Goal: Transaction & Acquisition: Obtain resource

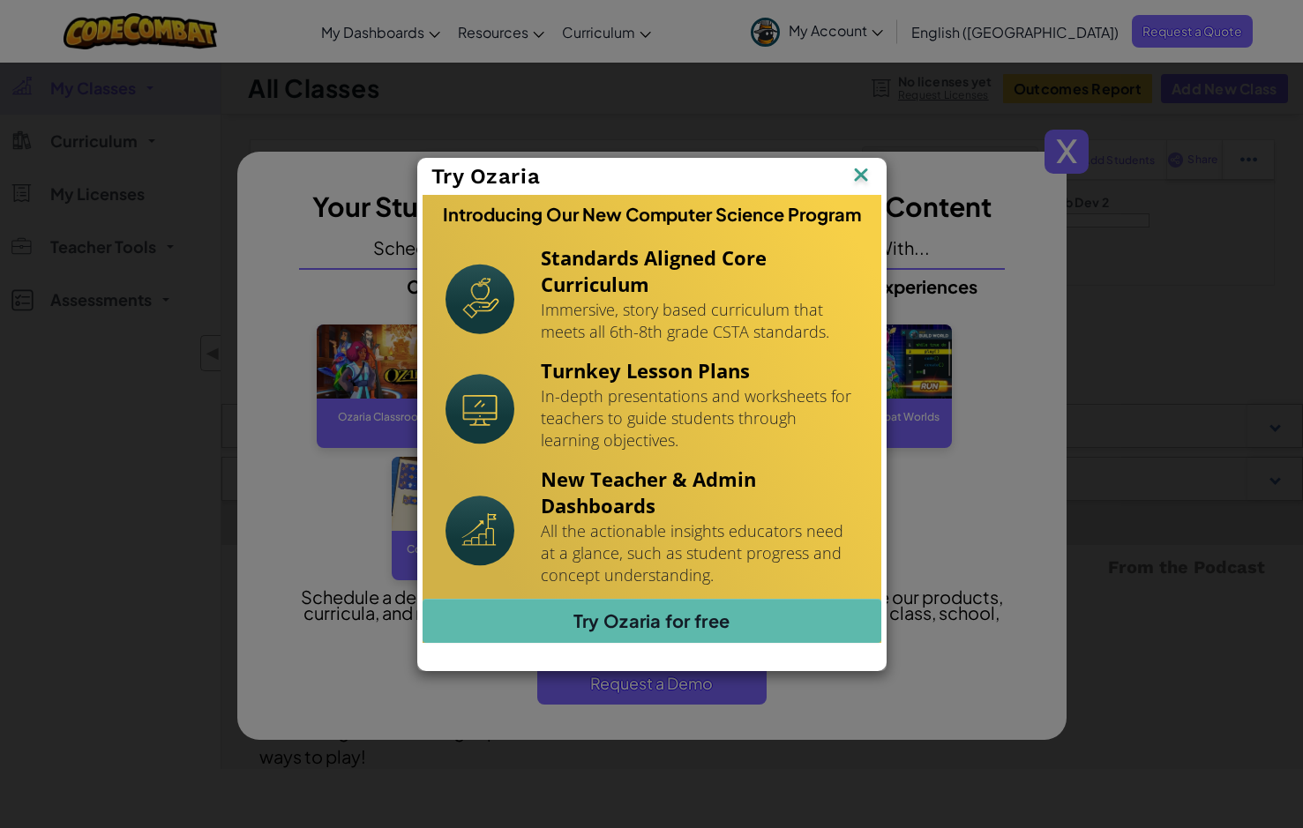
click at [853, 176] on img at bounding box center [860, 176] width 23 height 26
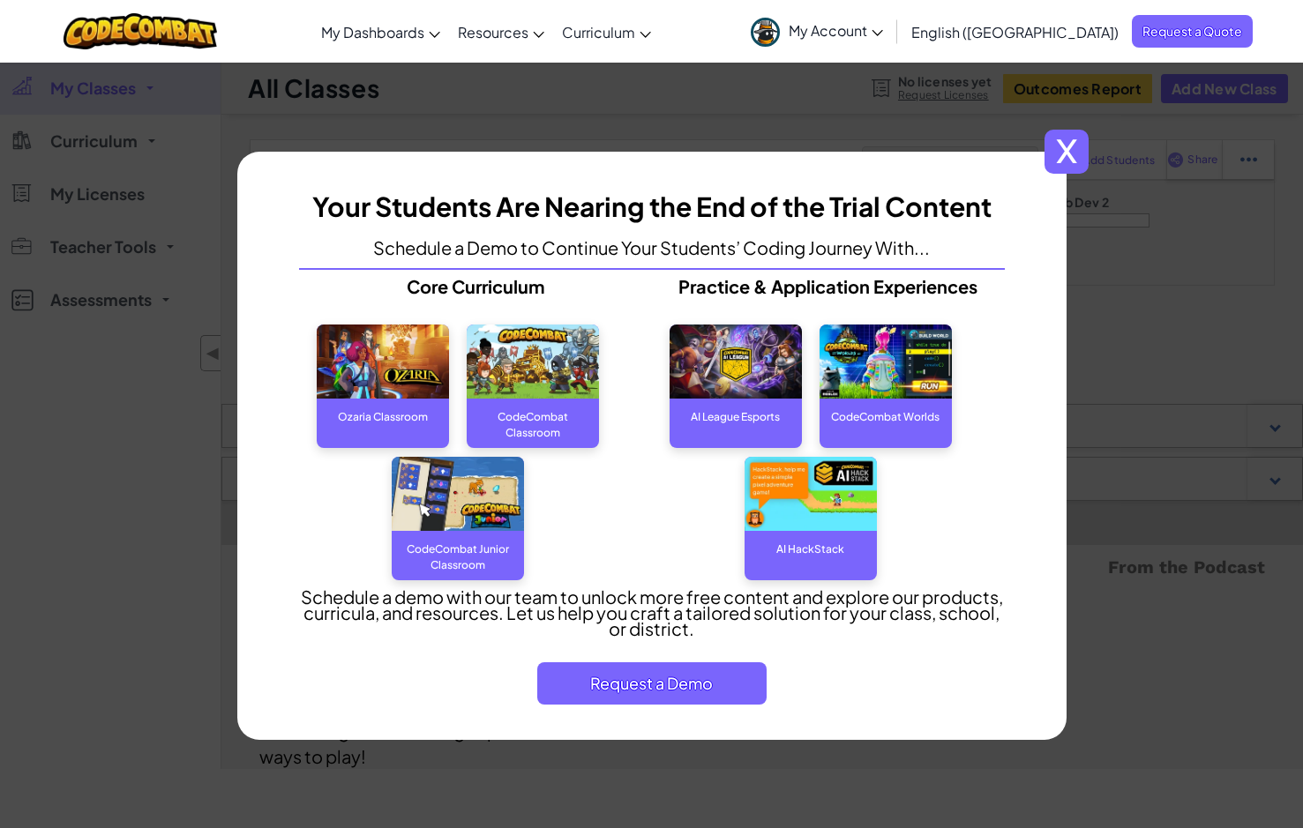
click at [1064, 152] on span "x" at bounding box center [1066, 152] width 44 height 44
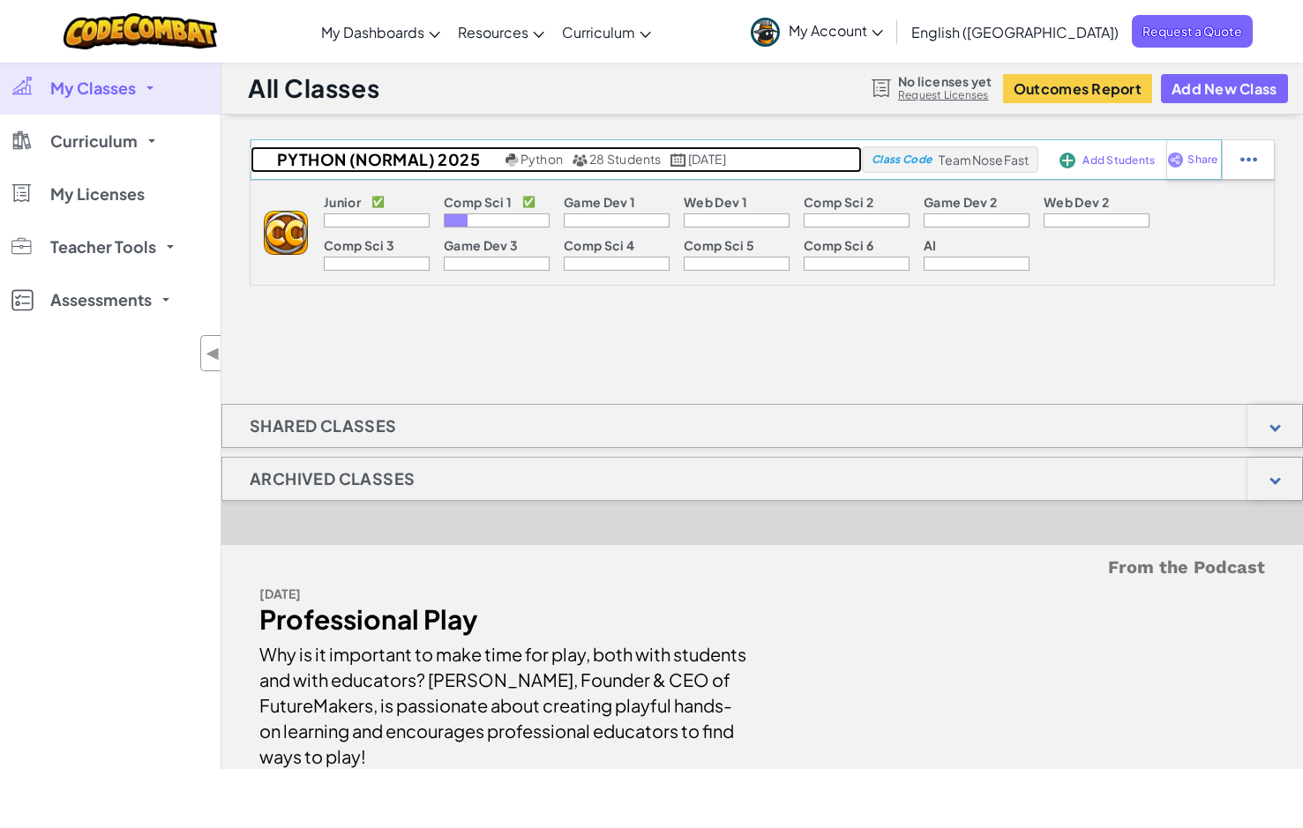
click at [523, 164] on span "Python" at bounding box center [541, 159] width 42 height 16
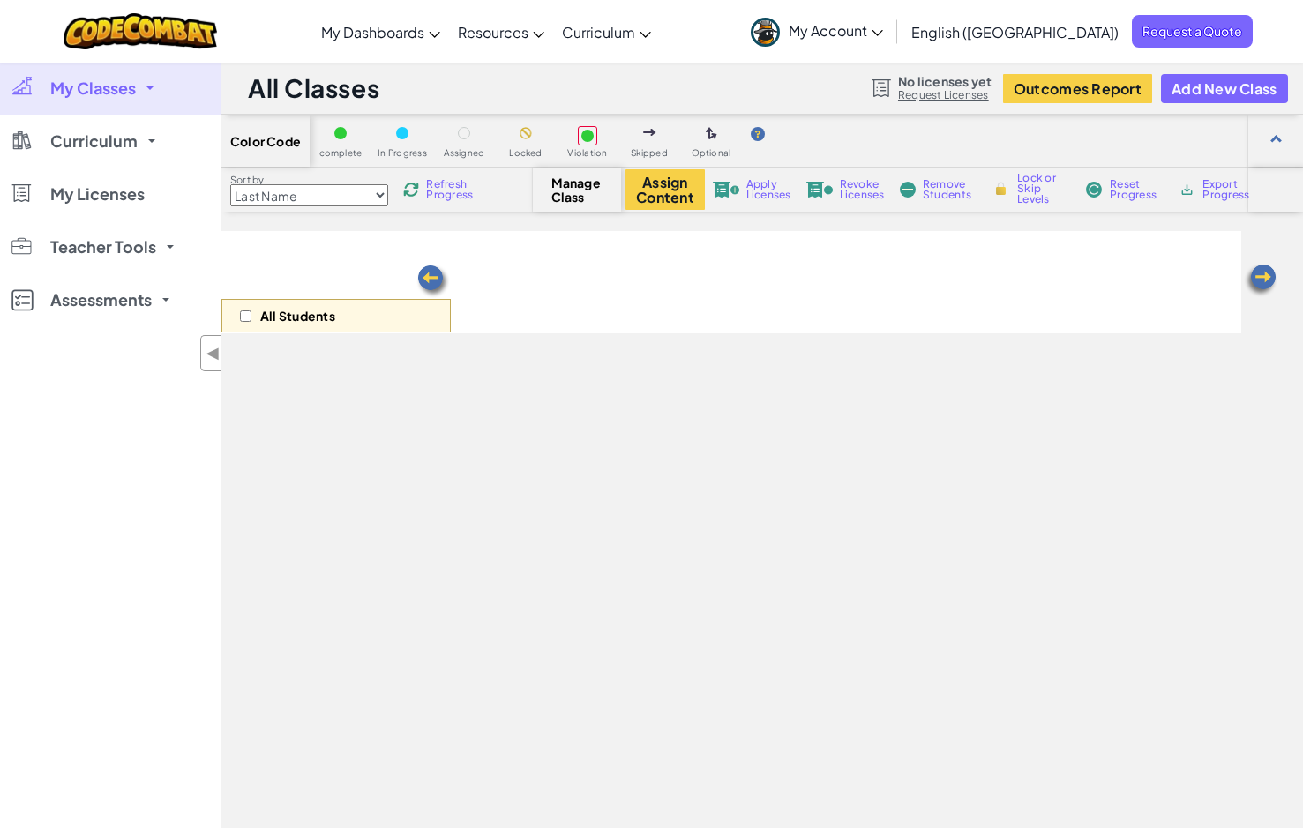
select select "560f1a9f22961295f9427742"
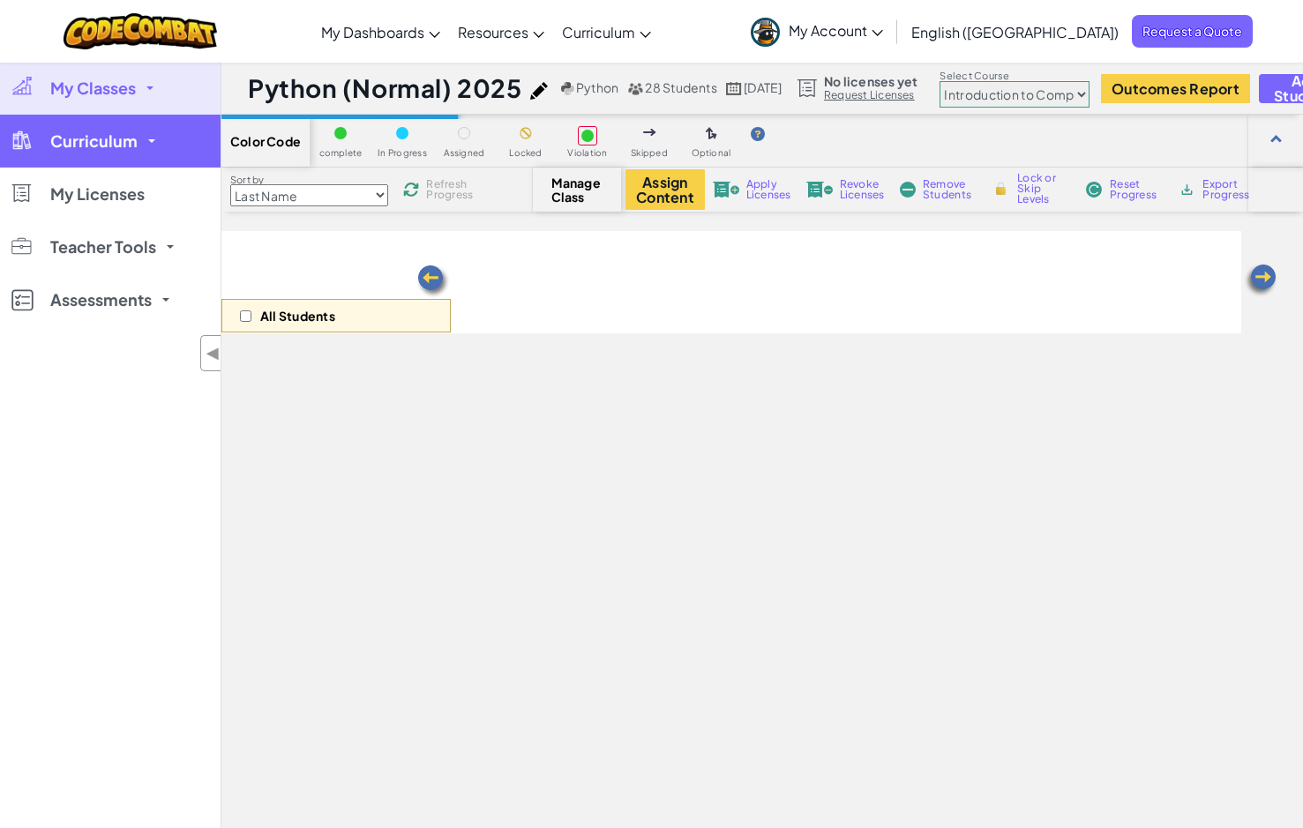
click at [115, 127] on link "Curriculum" at bounding box center [110, 141] width 220 height 53
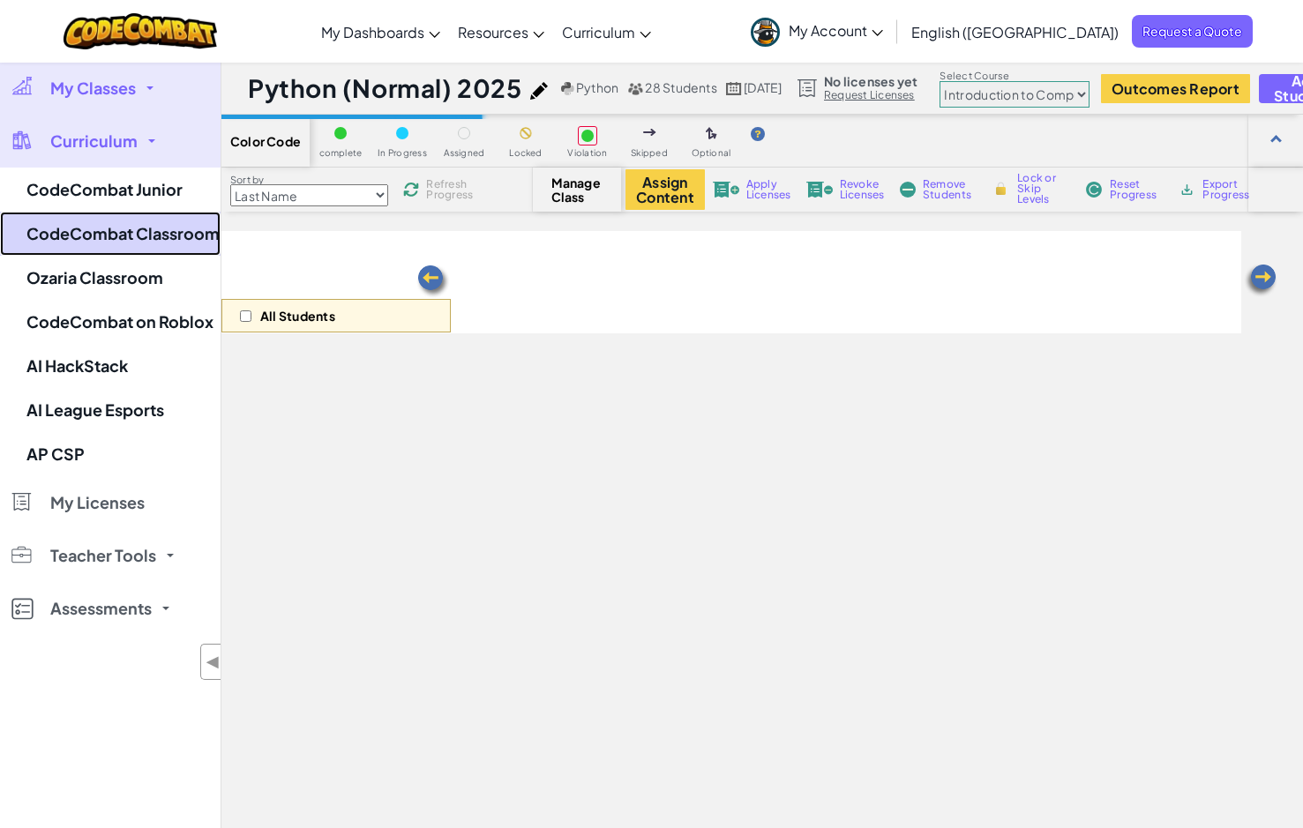
click at [153, 232] on link "CodeCombat Classroom" at bounding box center [110, 234] width 220 height 44
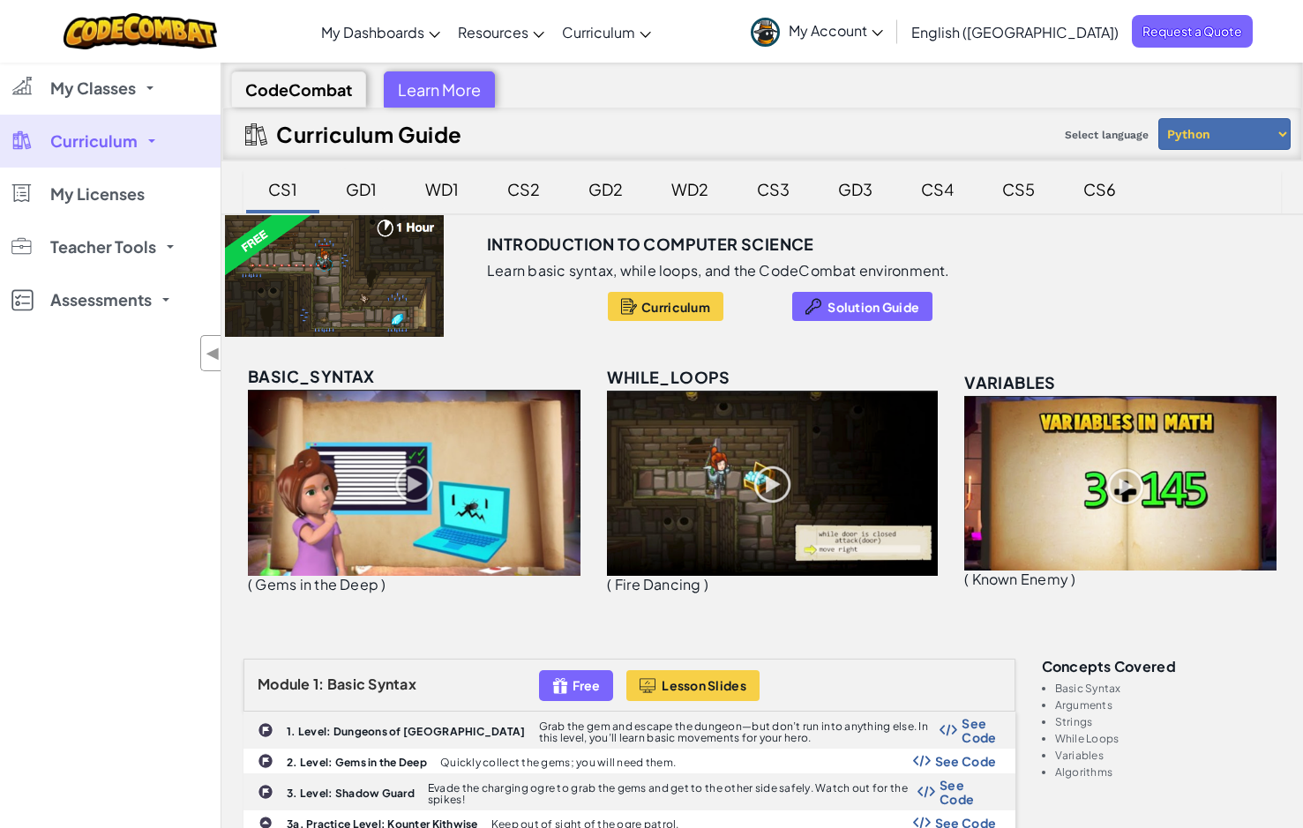
click at [385, 184] on div "GD1" at bounding box center [361, 188] width 66 height 41
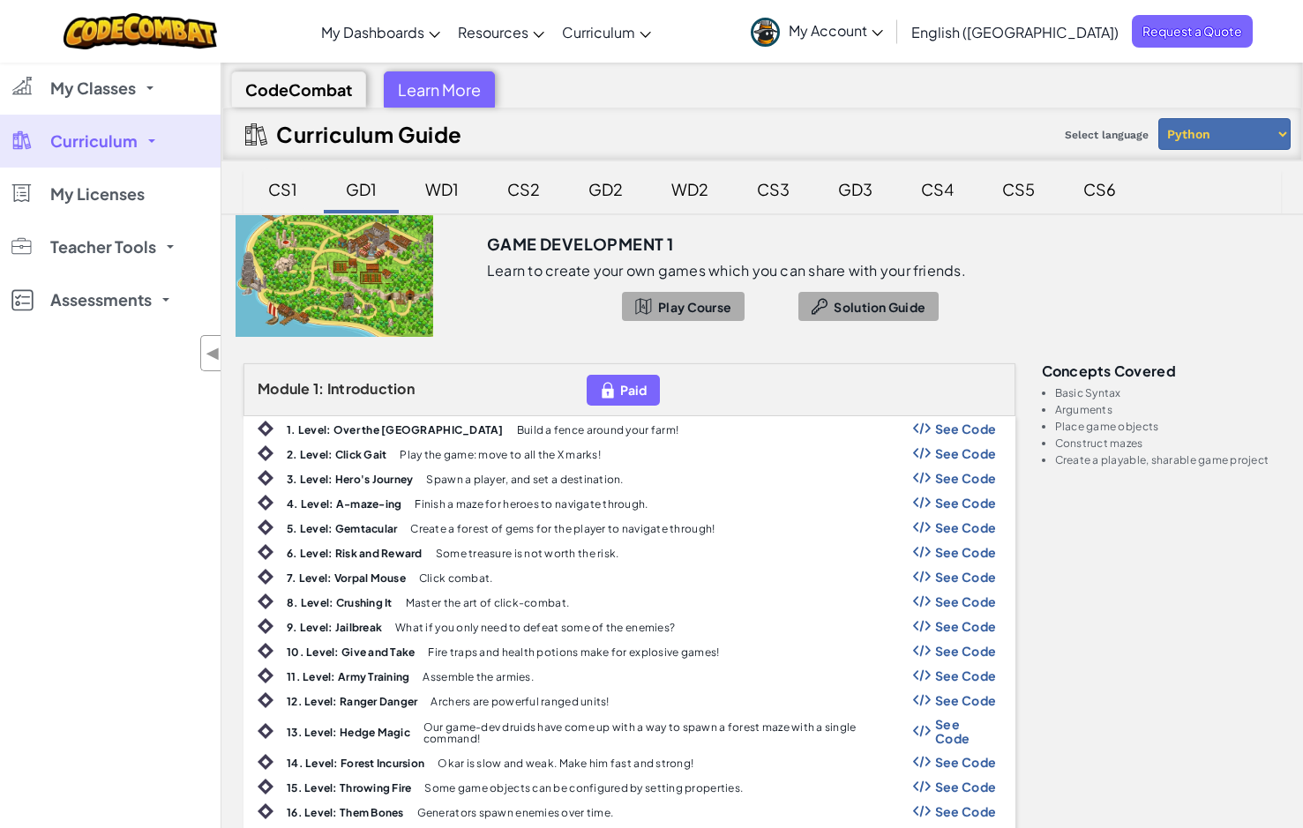
click at [291, 182] on div "CS1" at bounding box center [282, 188] width 64 height 41
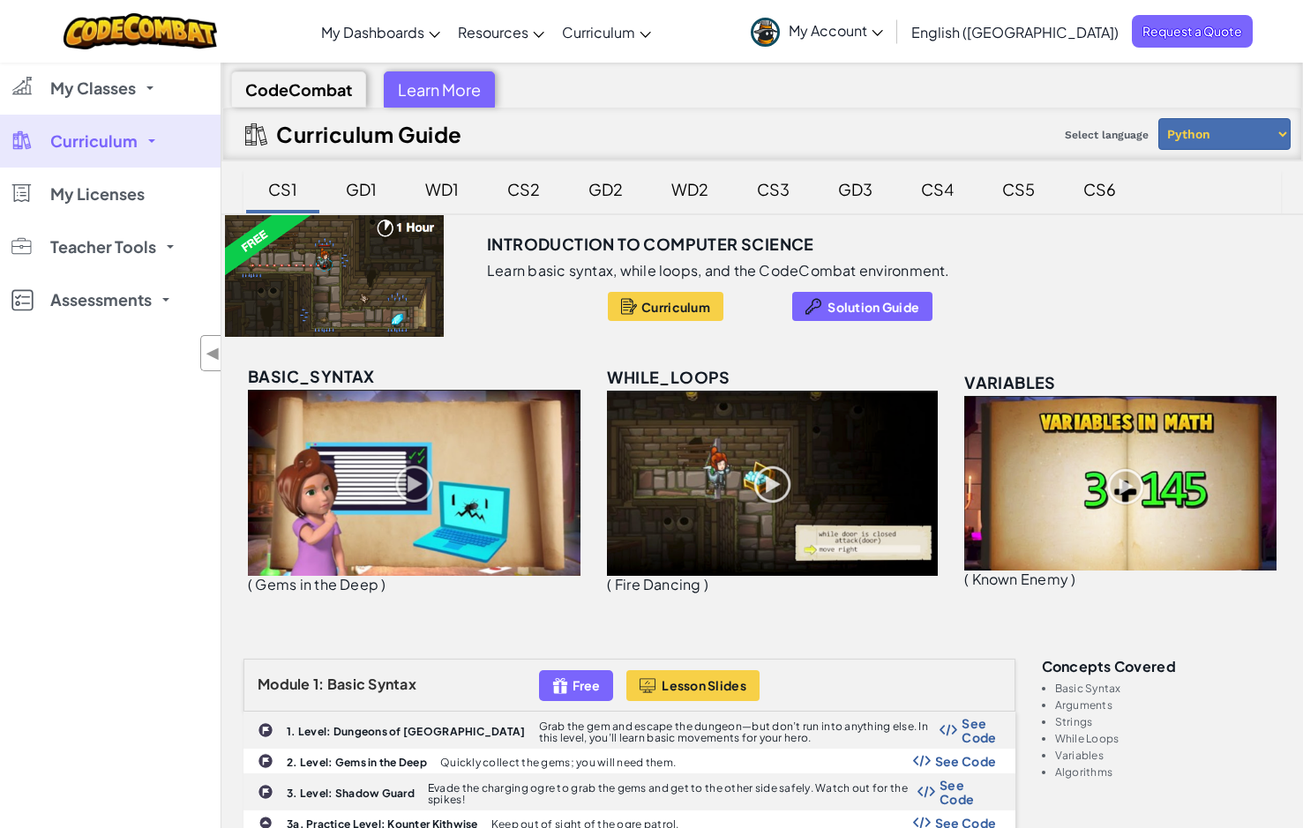
click at [883, 30] on span "My Account" at bounding box center [835, 30] width 94 height 19
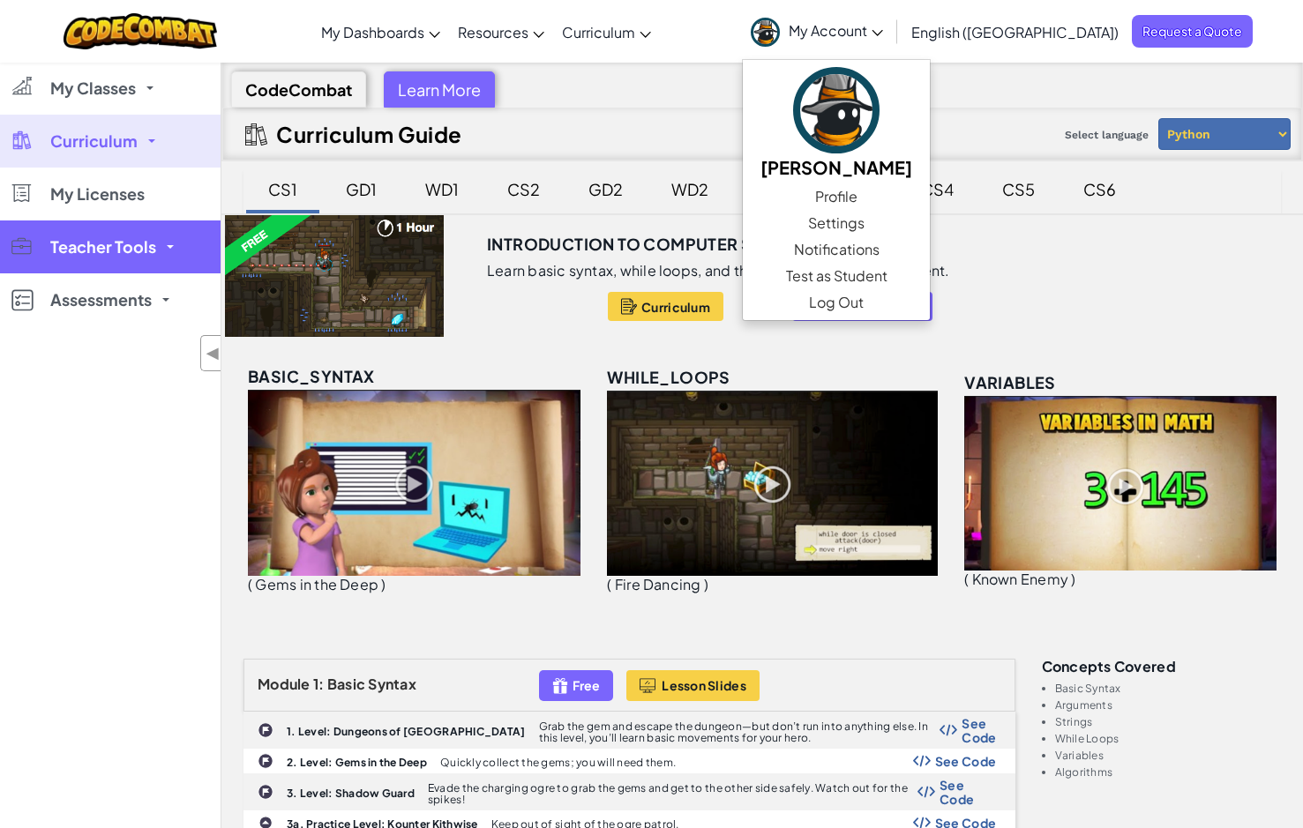
click at [151, 249] on span "Teacher Tools" at bounding box center [103, 247] width 106 height 16
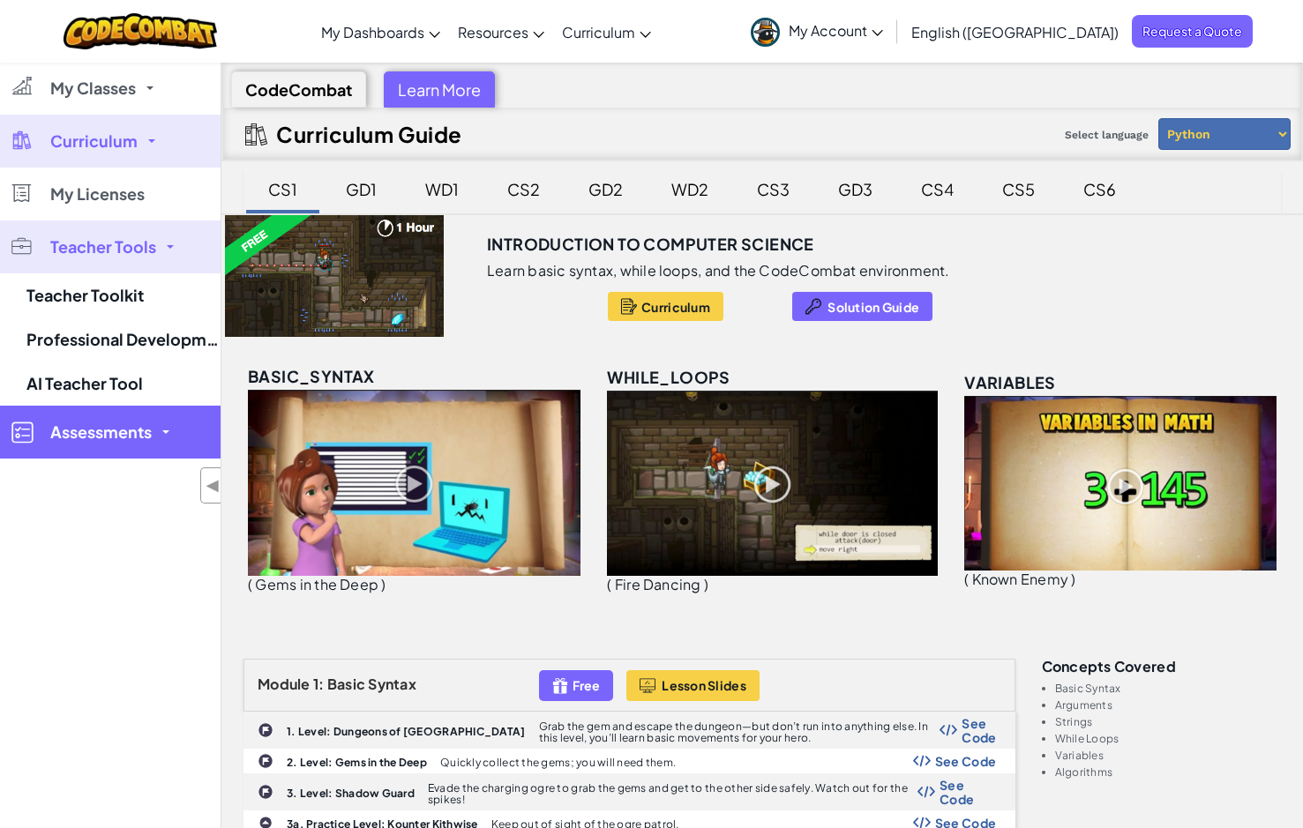
click at [149, 429] on span "Assessments" at bounding box center [100, 432] width 101 height 16
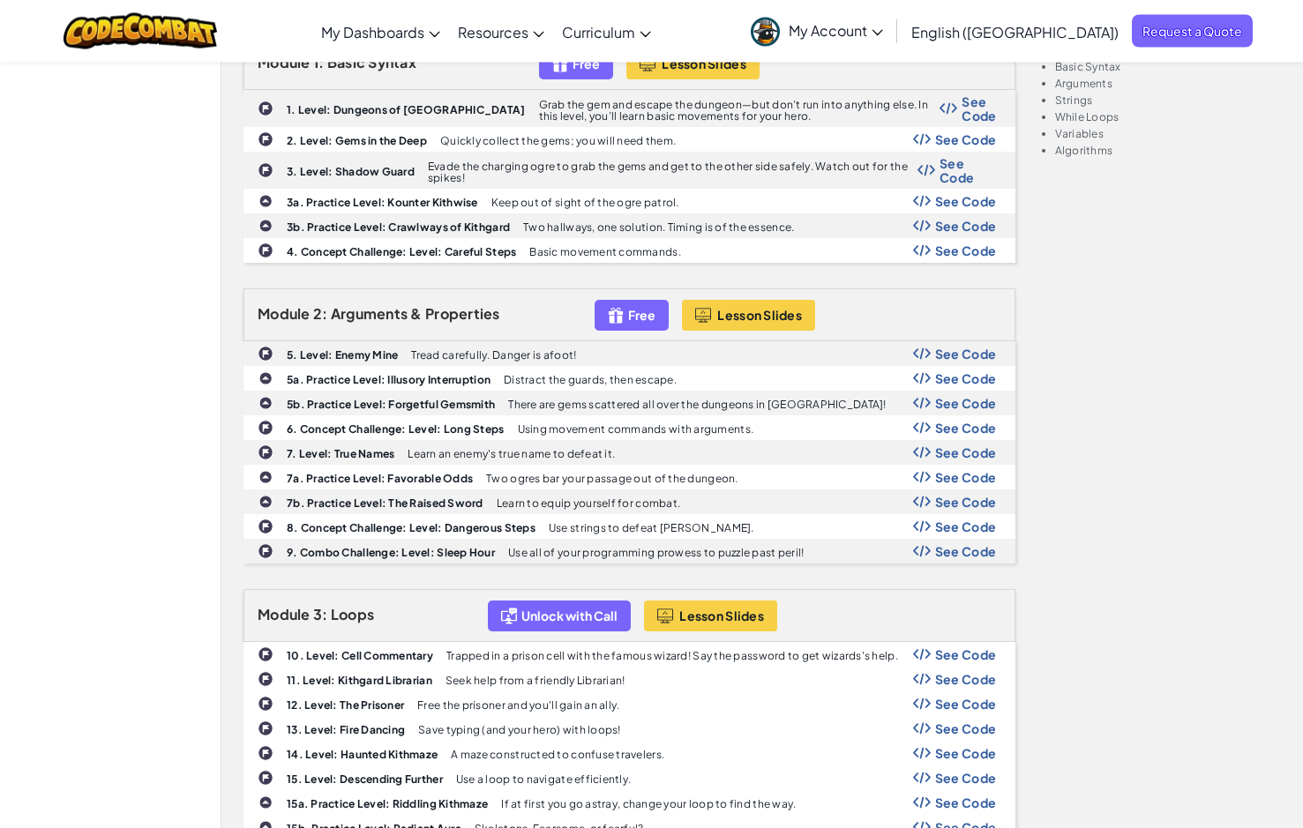
scroll to position [630, 0]
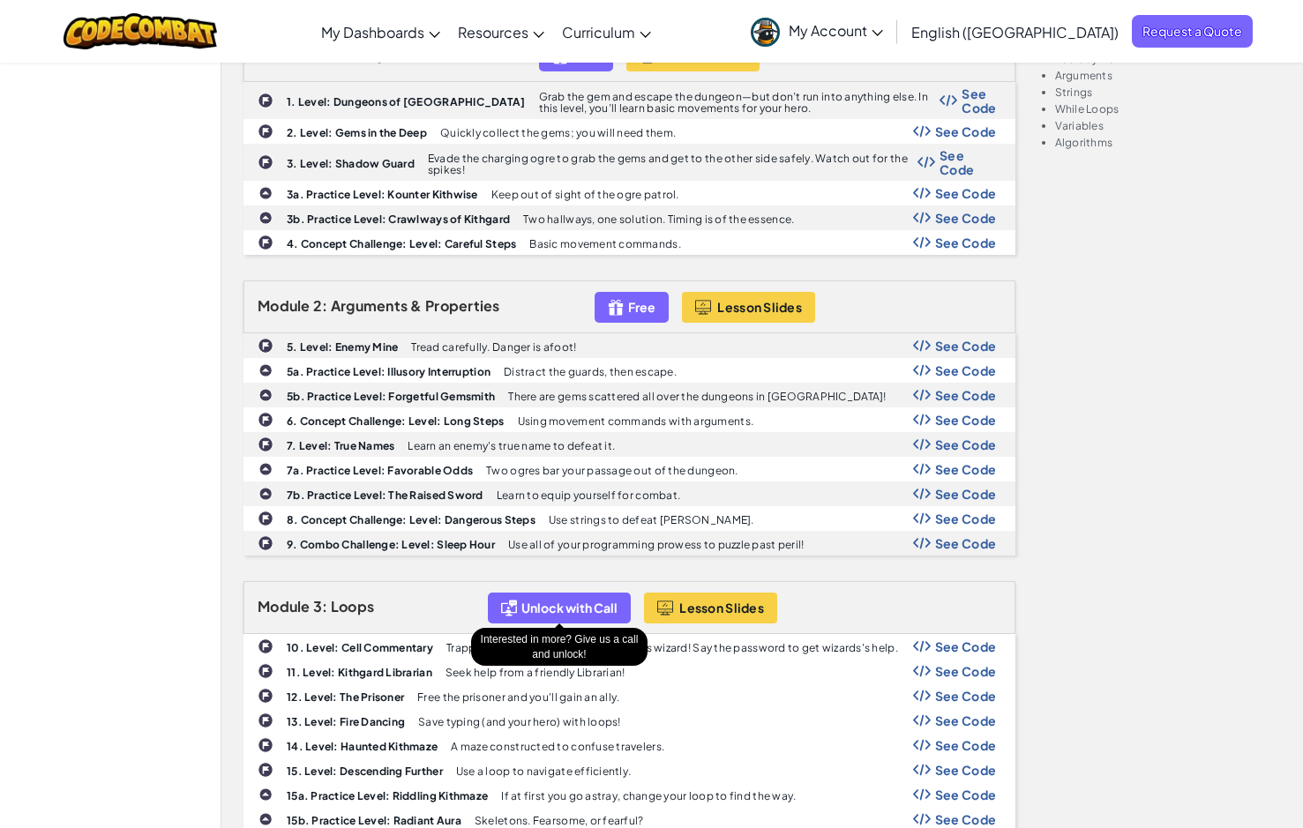
click at [540, 609] on span "Unlock with Call" at bounding box center [569, 608] width 96 height 14
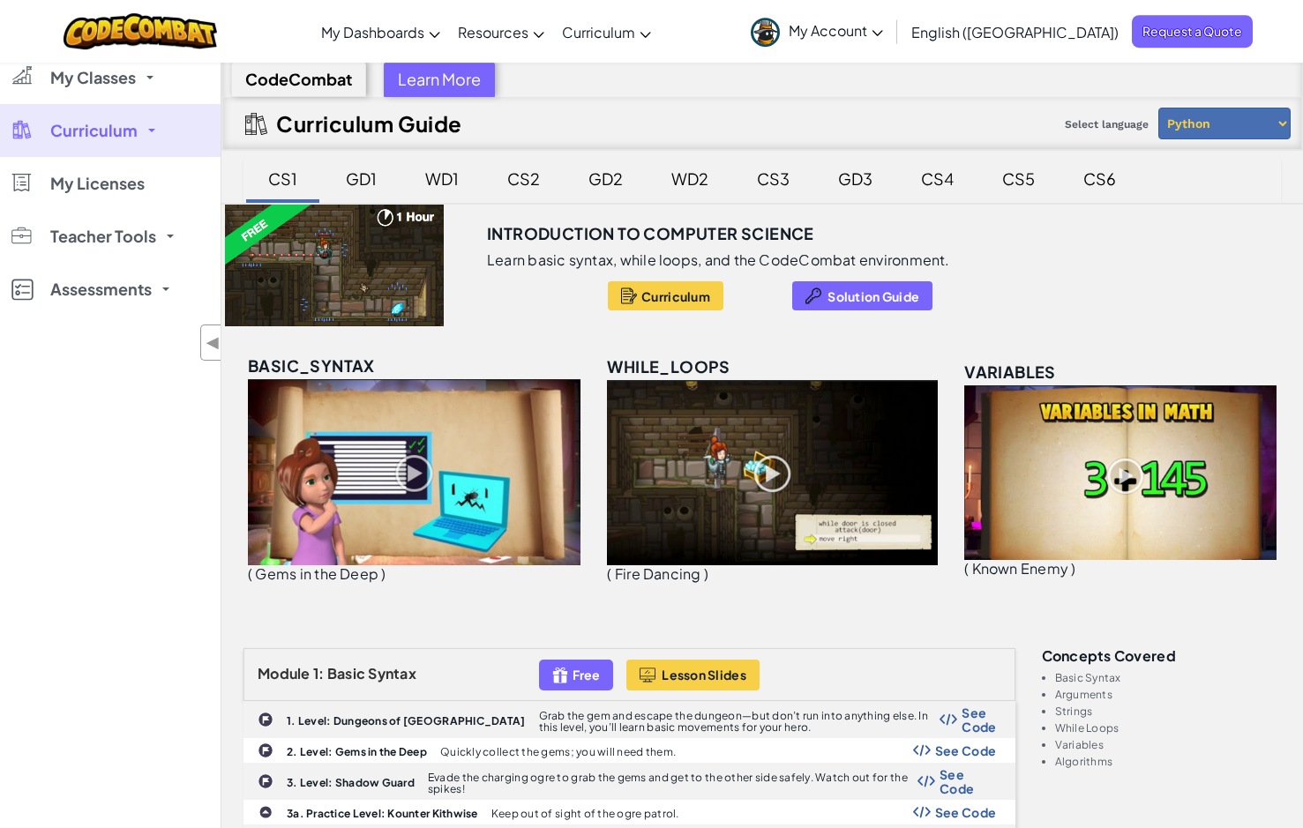
scroll to position [0, 0]
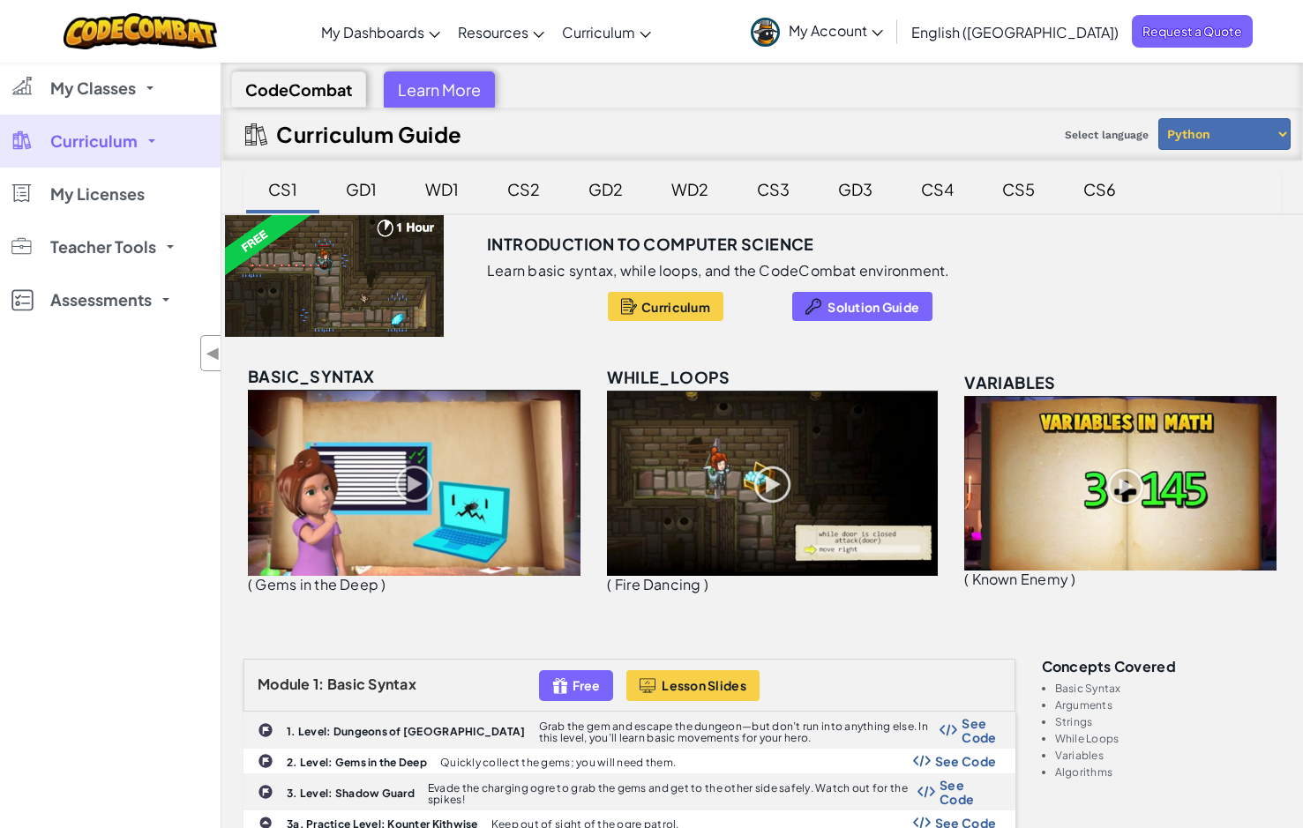
click at [352, 188] on div "GD1" at bounding box center [361, 188] width 66 height 41
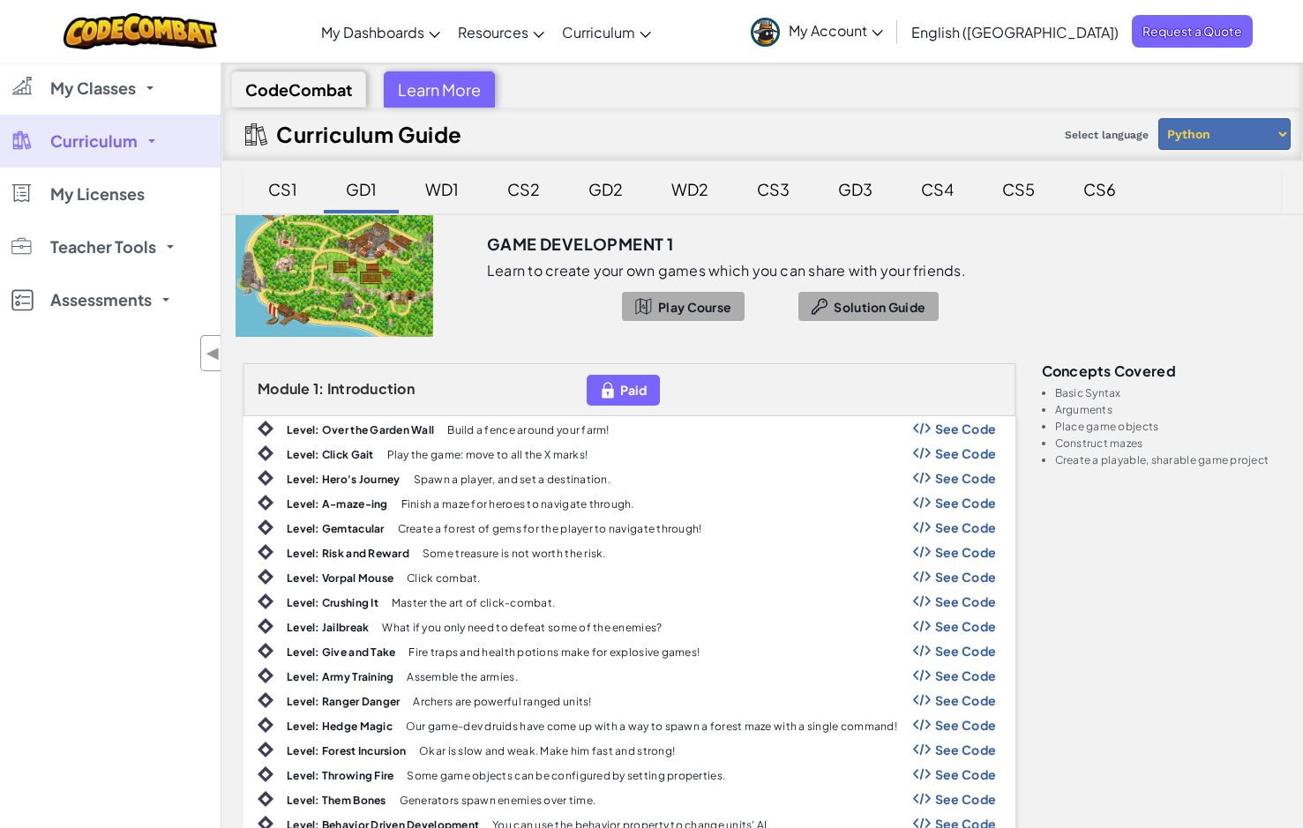
click at [452, 187] on div "WD1" at bounding box center [441, 188] width 69 height 41
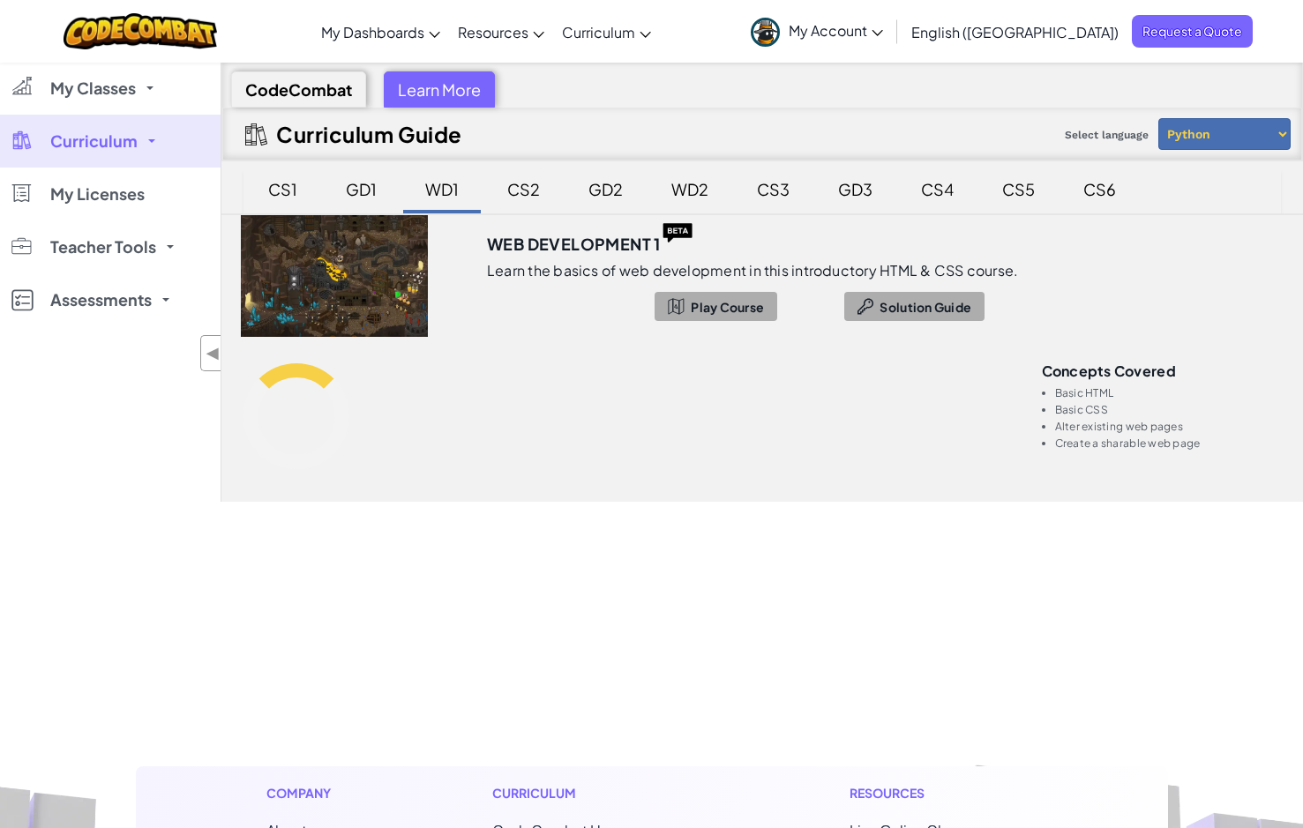
click at [512, 186] on div "CS2" at bounding box center [523, 188] width 68 height 41
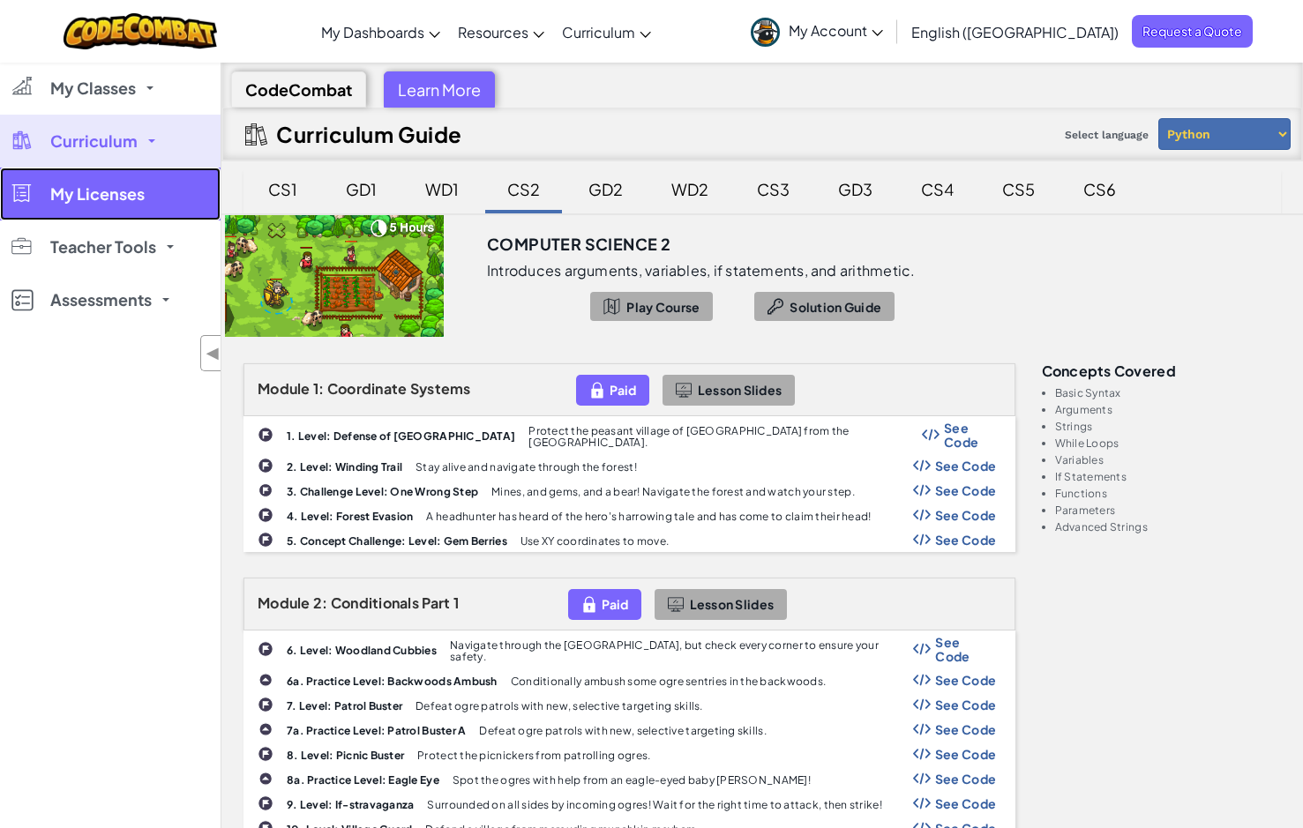
click at [99, 190] on span "My Licenses" at bounding box center [97, 194] width 94 height 16
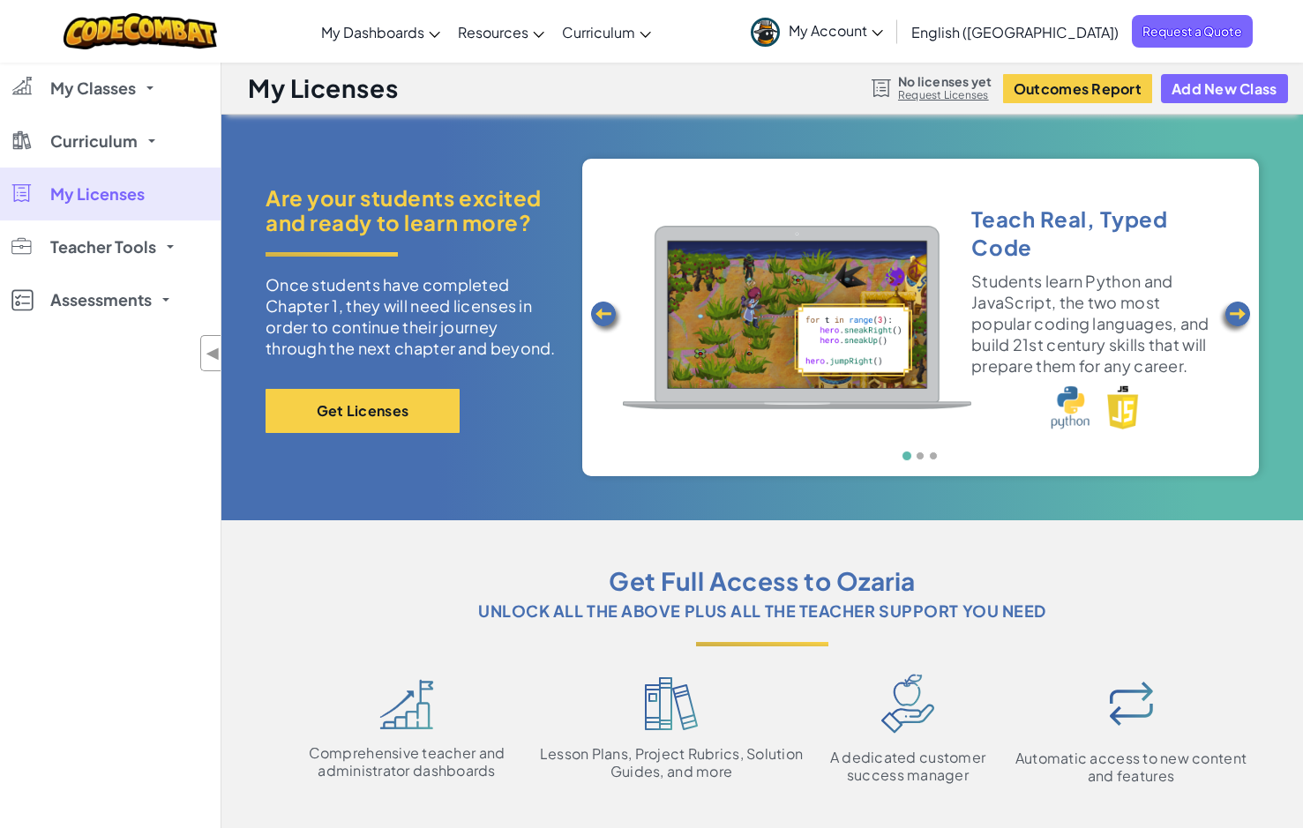
click at [1236, 313] on img at bounding box center [1234, 317] width 35 height 35
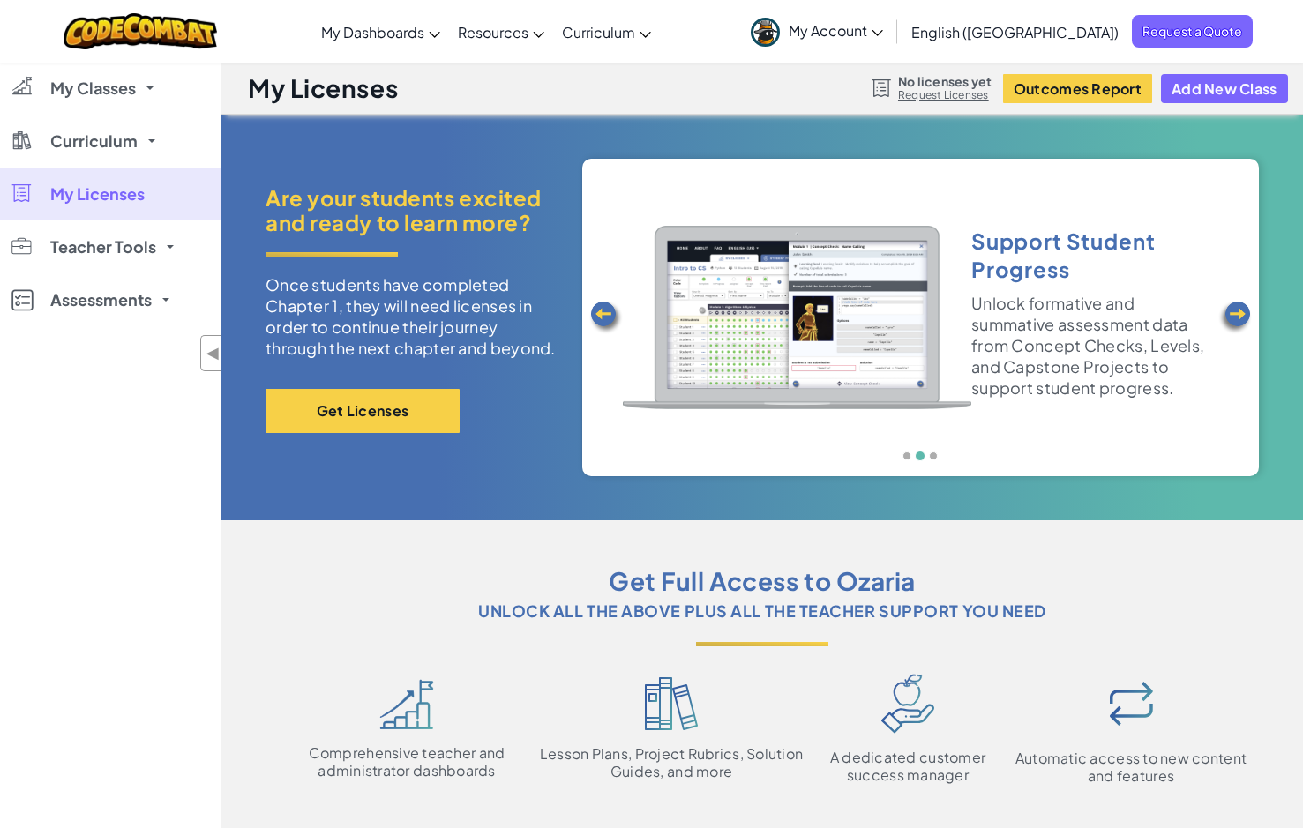
click at [956, 96] on link "Request Licenses" at bounding box center [944, 95] width 93 height 14
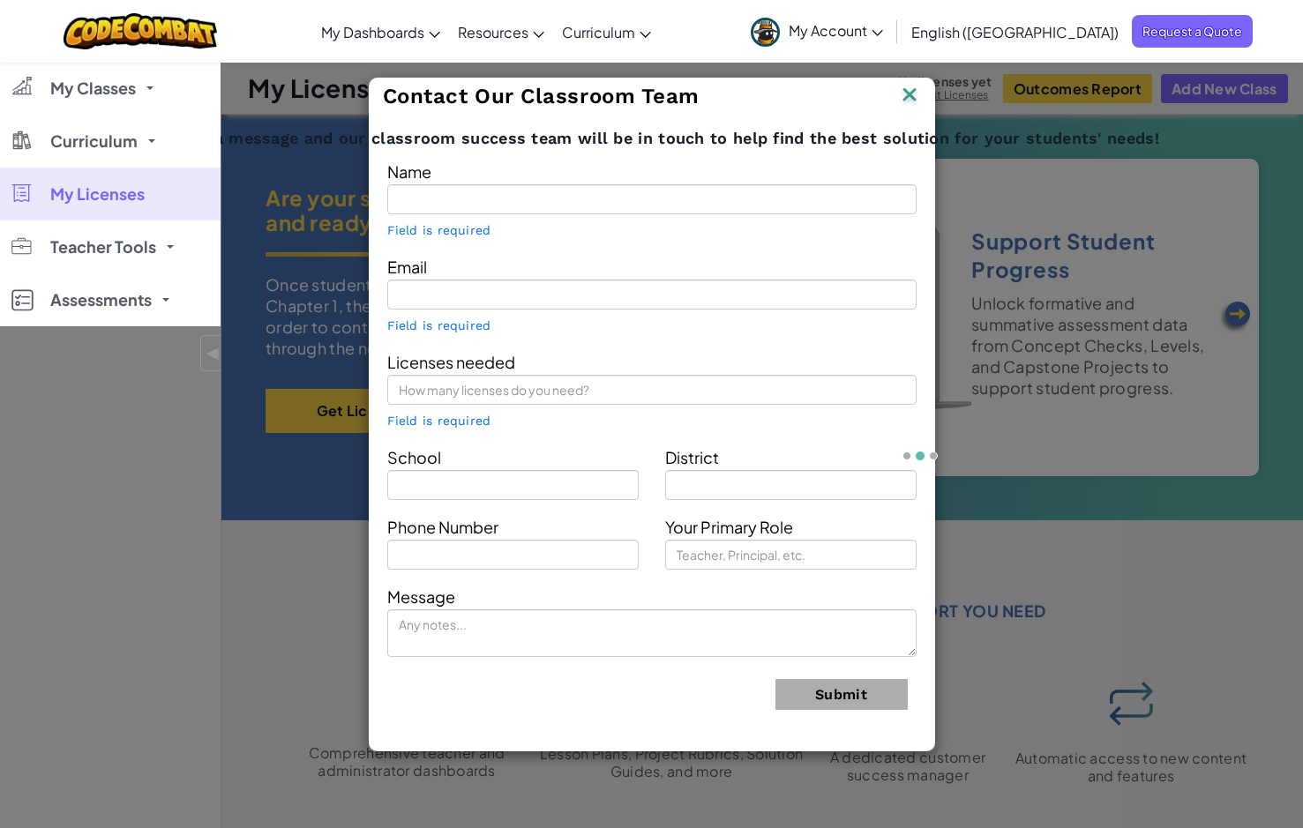
type input "[PERSON_NAME]"
type input "[EMAIL_ADDRESS][DOMAIN_NAME]"
type input "[GEOGRAPHIC_DATA]"
type input "Motheo"
type input "Teacher"
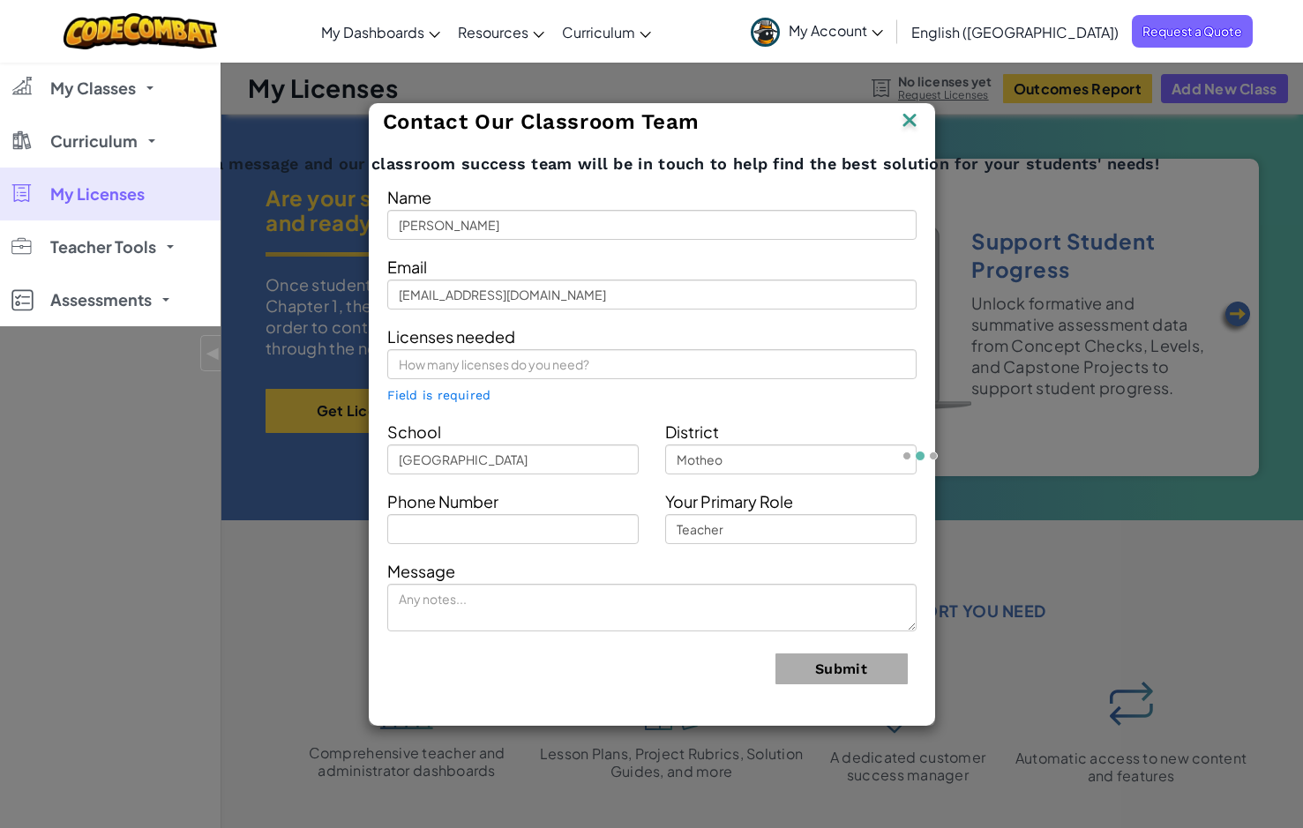
click at [907, 122] on img at bounding box center [909, 121] width 23 height 26
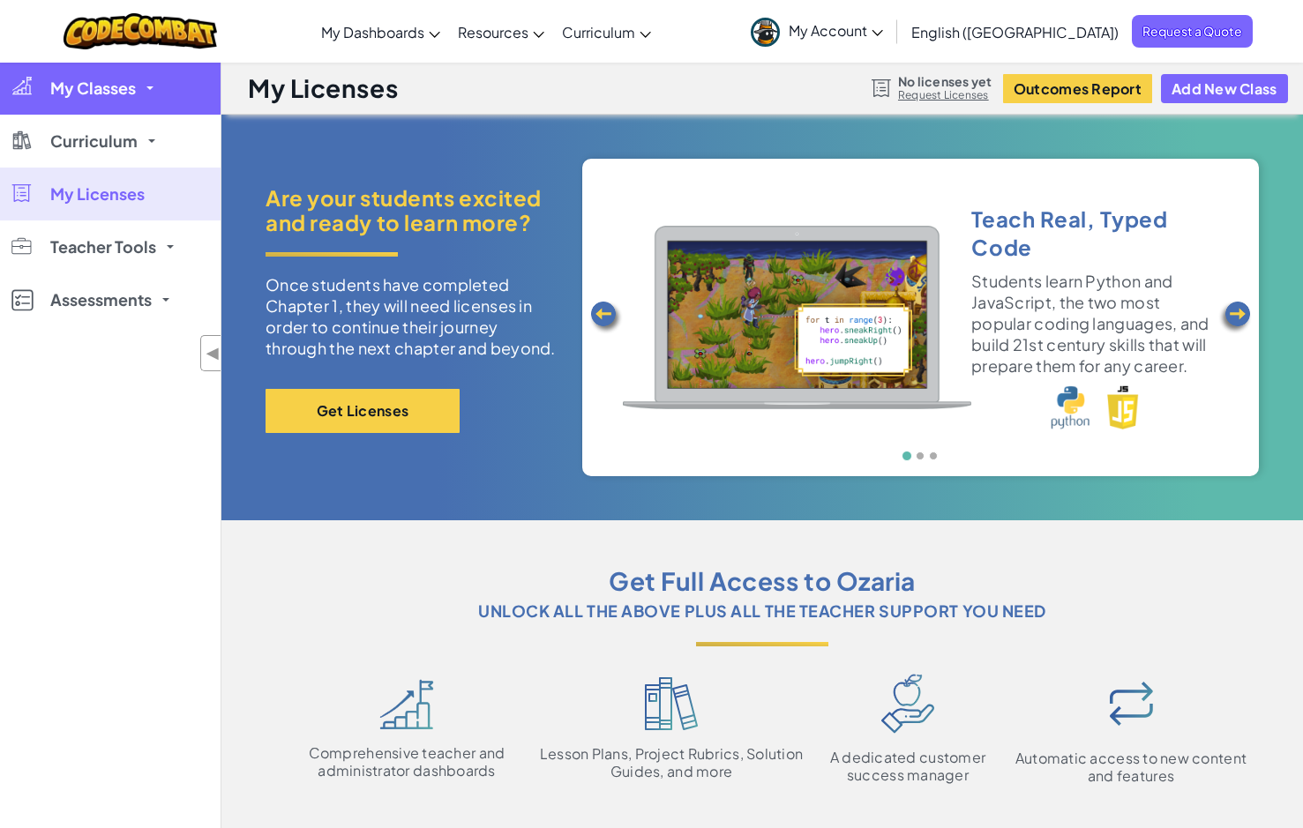
click at [129, 101] on link "My Classes" at bounding box center [110, 88] width 220 height 53
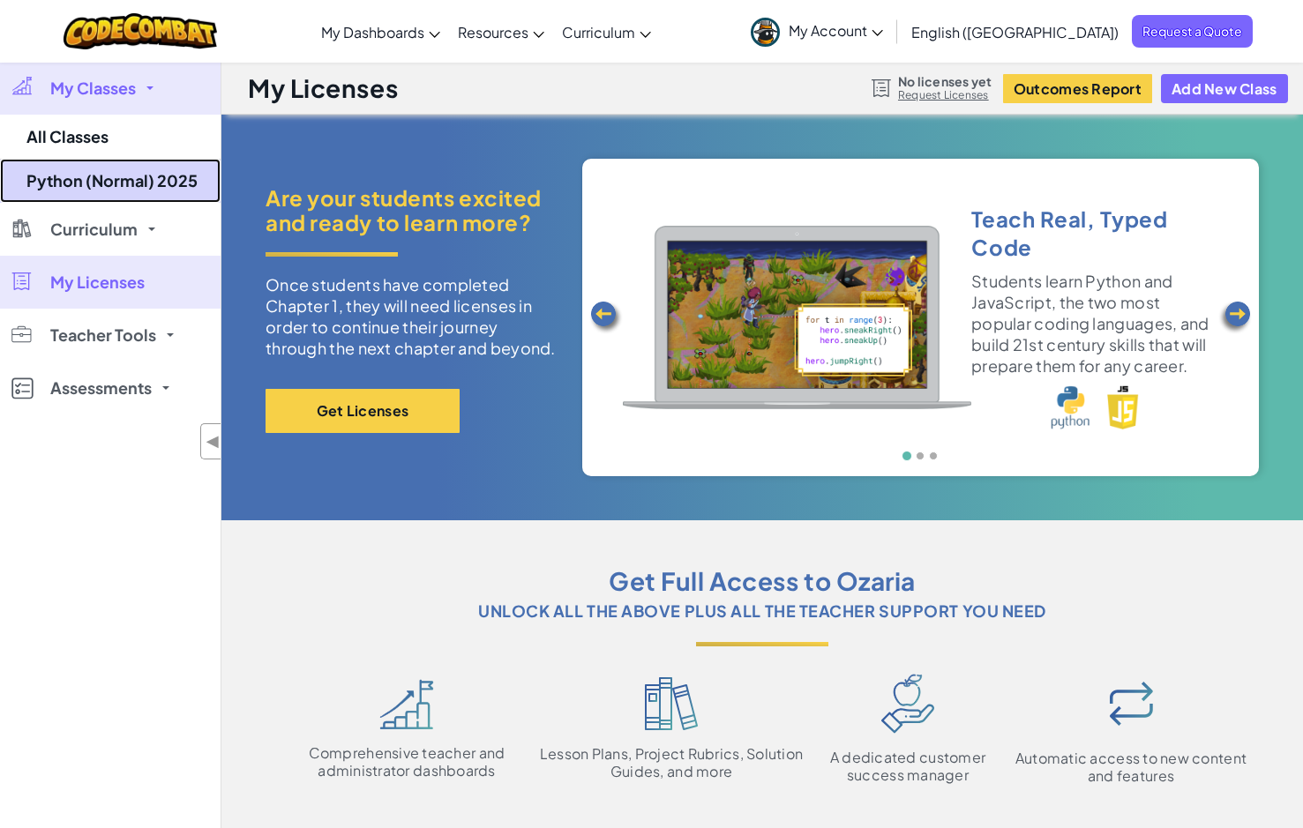
click at [116, 183] on link "Python (Normal) 2025" at bounding box center [110, 181] width 220 height 44
select select "560f1a9f22961295f9427742"
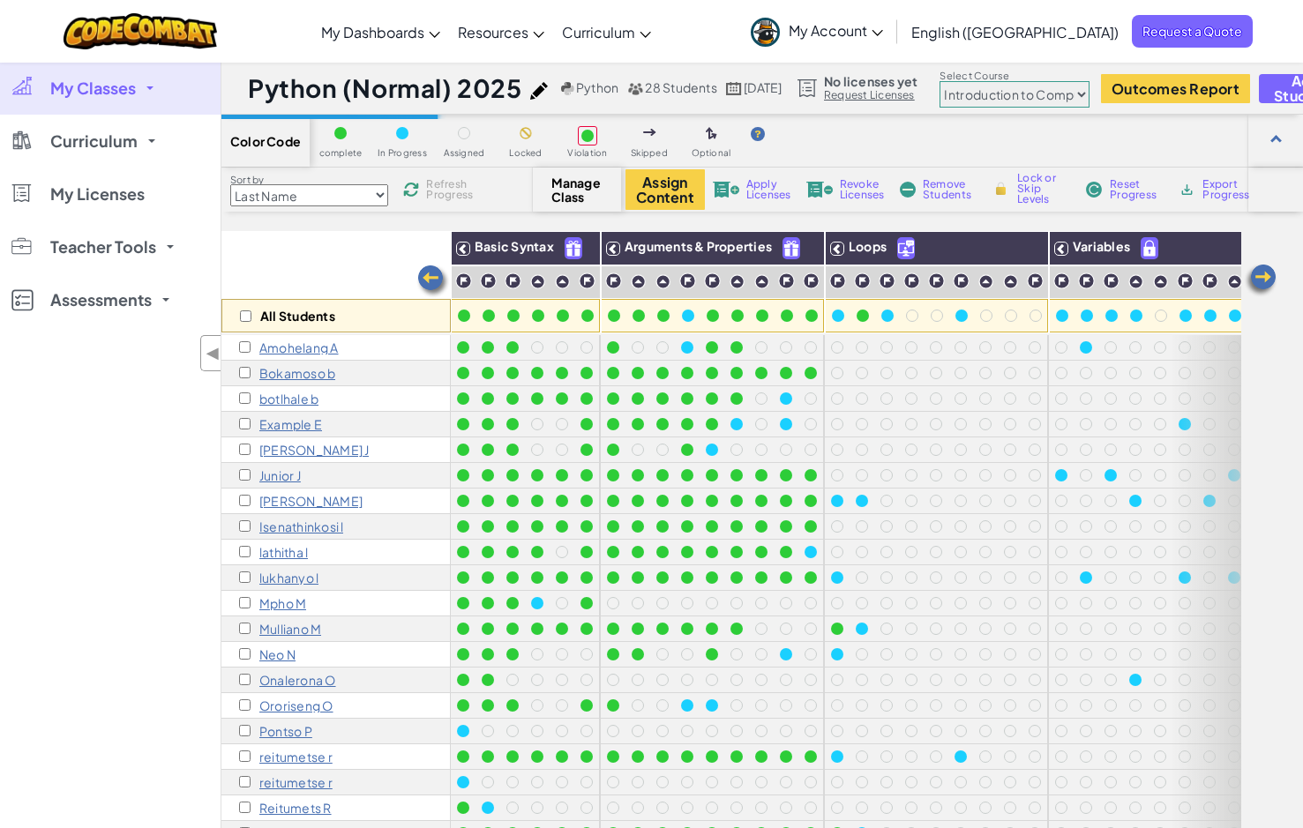
click at [145, 89] on link "My Classes" at bounding box center [110, 88] width 220 height 53
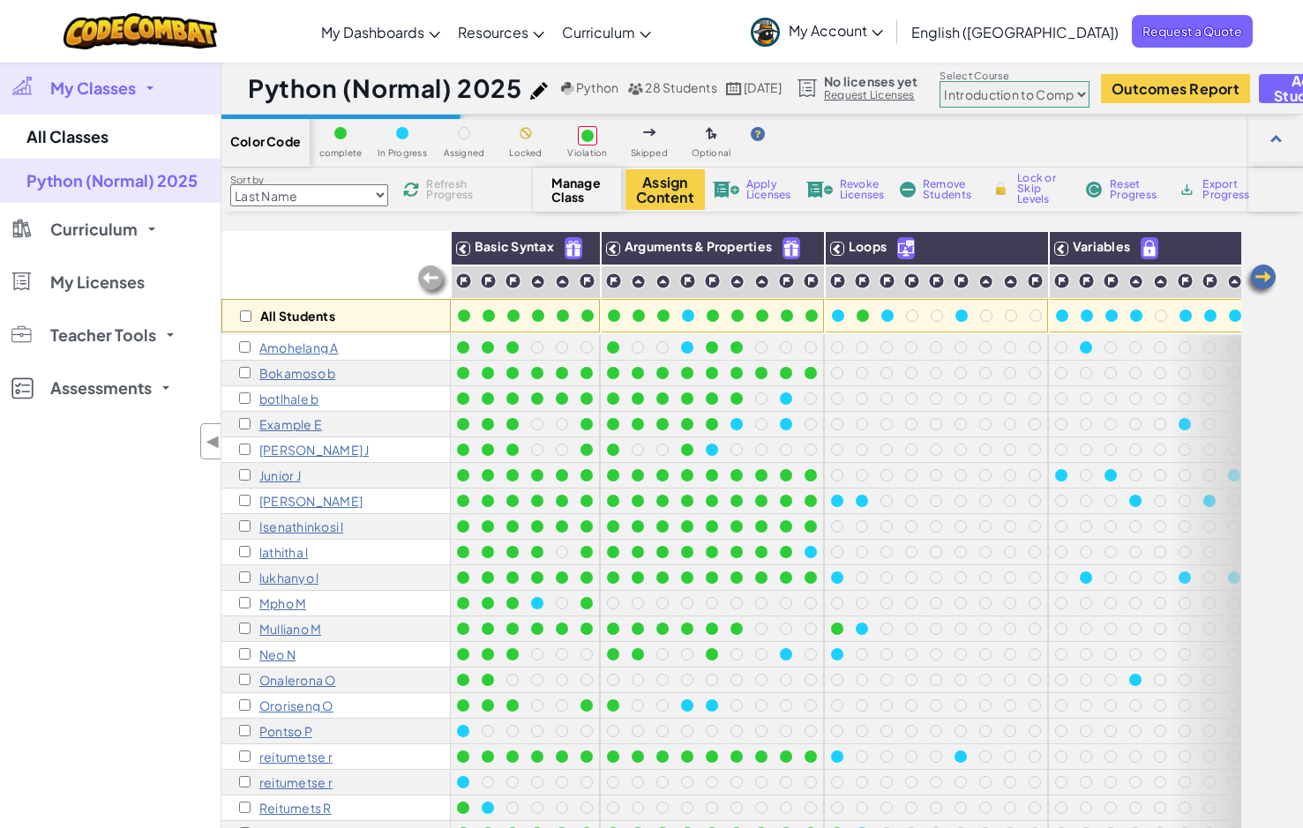
click at [153, 92] on link "My Classes" at bounding box center [110, 88] width 220 height 53
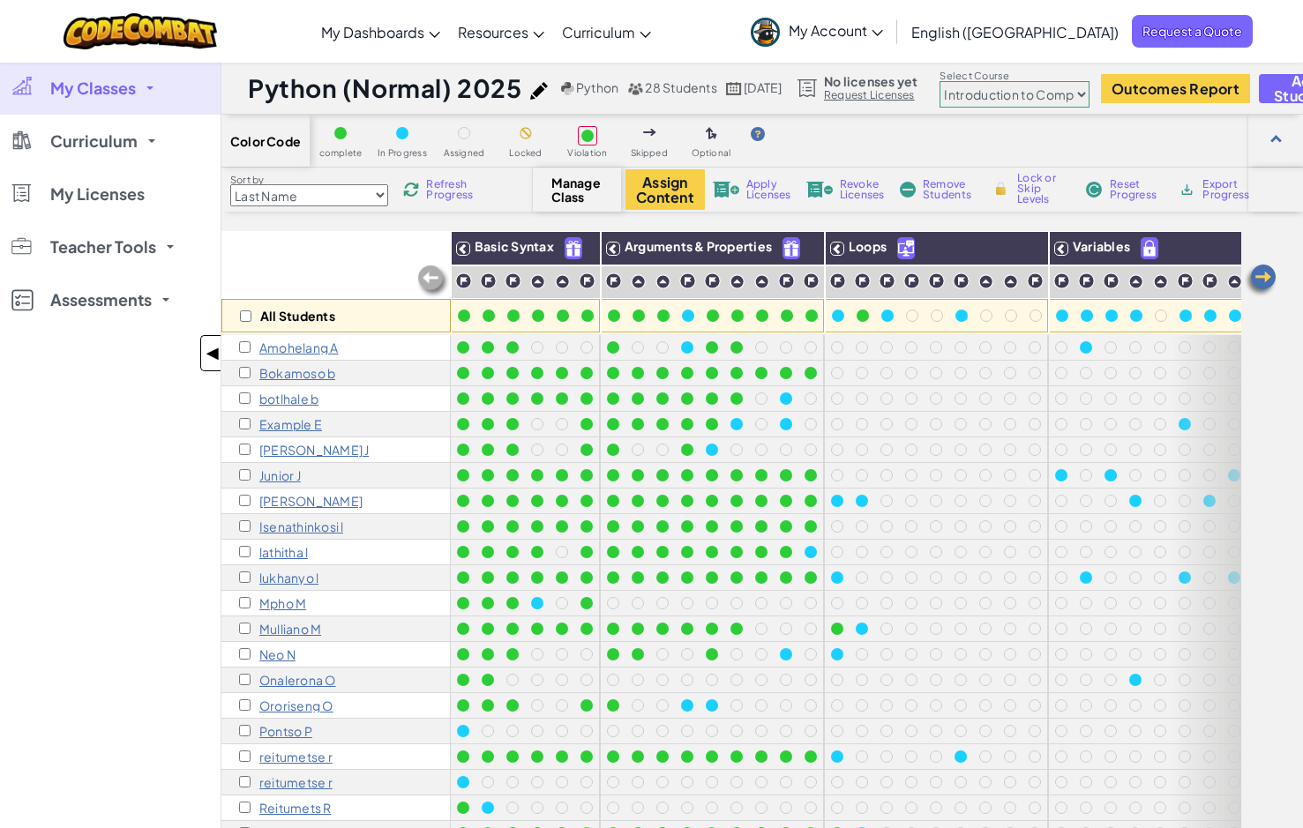
click at [209, 356] on span "◀" at bounding box center [212, 353] width 15 height 26
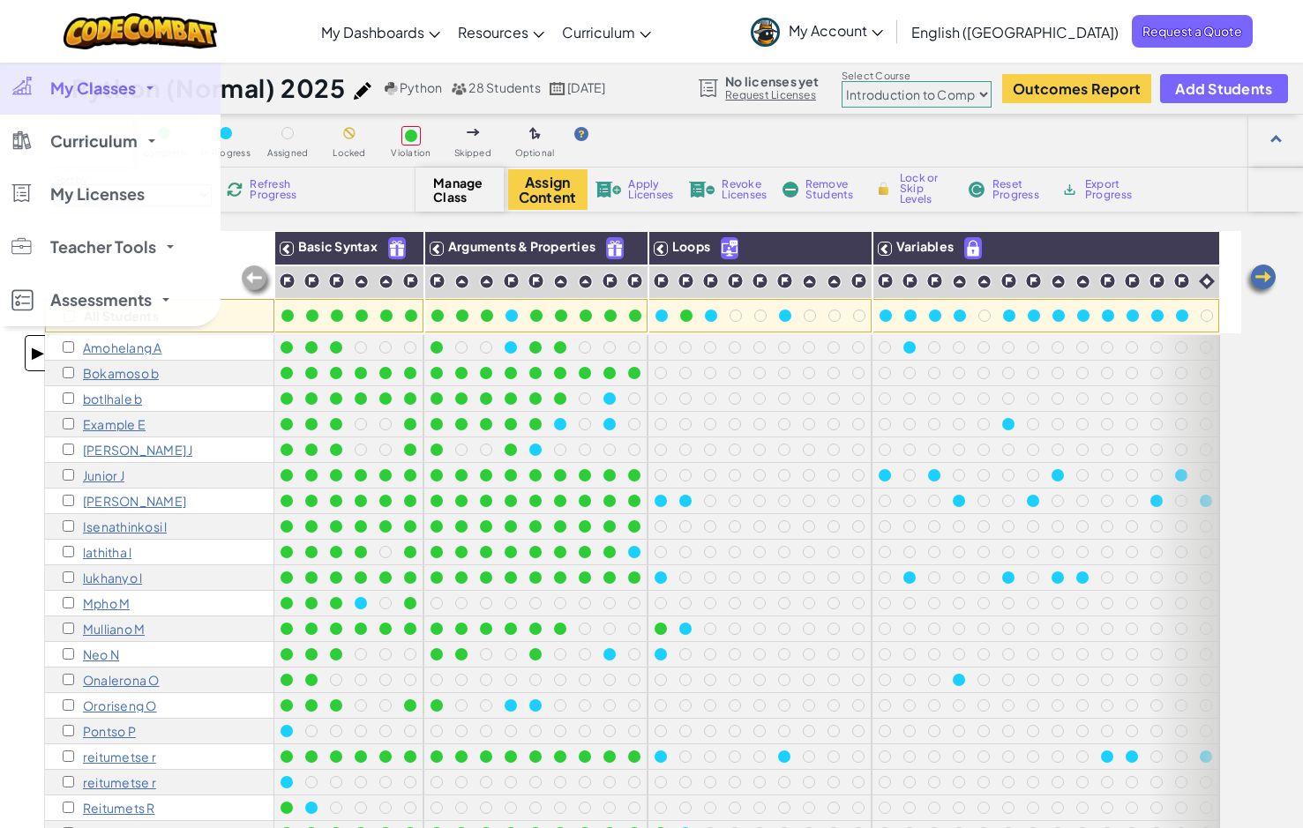
click at [35, 349] on span "▶" at bounding box center [37, 353] width 15 height 26
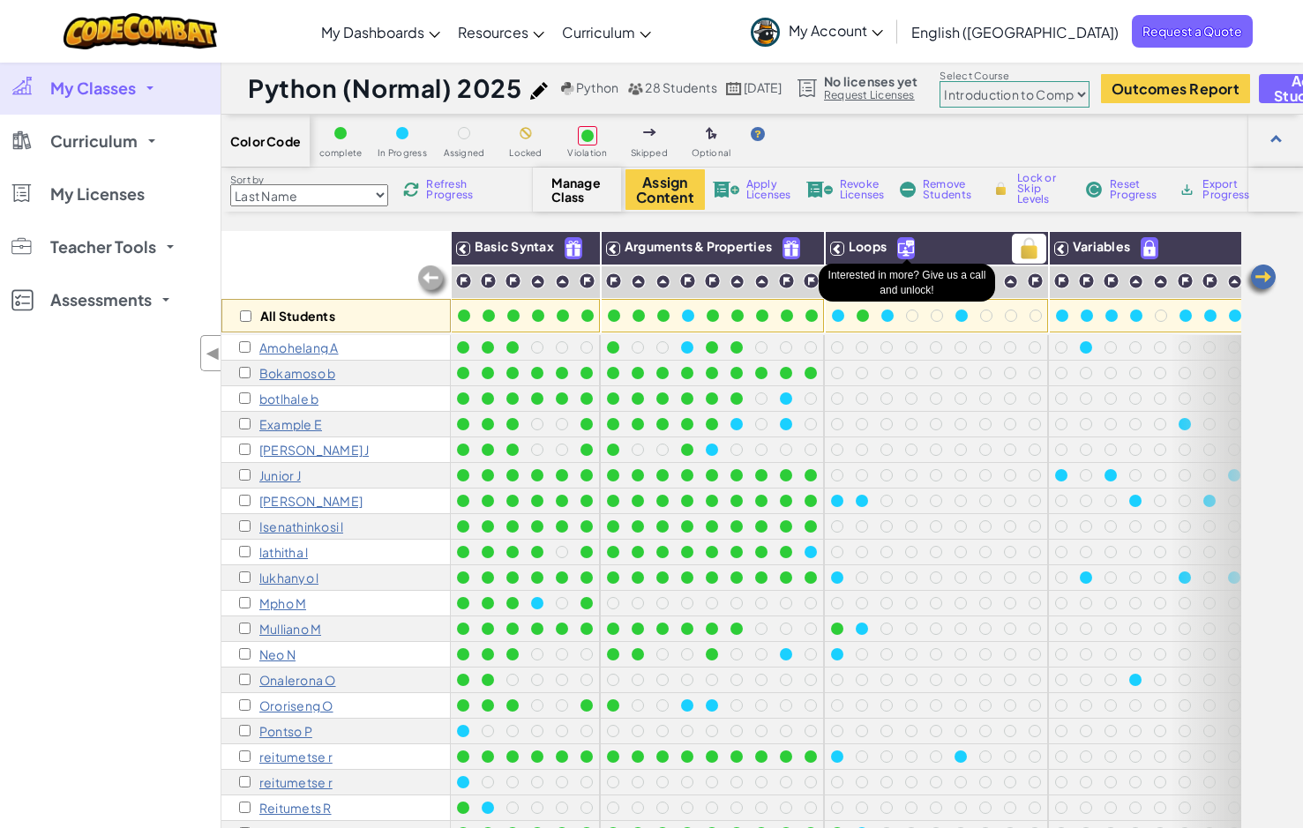
click at [907, 249] on img at bounding box center [906, 248] width 16 height 20
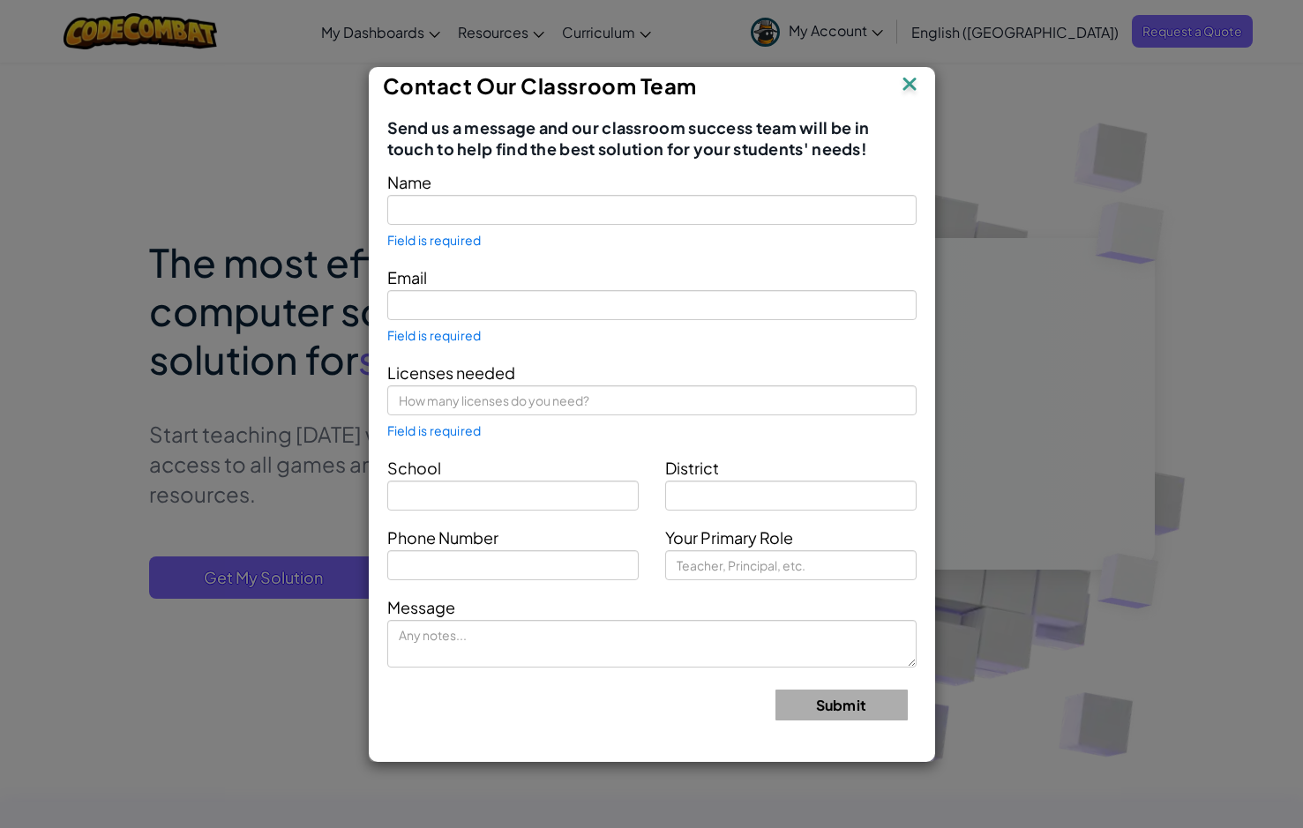
type input "[PERSON_NAME]"
type input "[EMAIL_ADDRESS][DOMAIN_NAME]"
type input "[GEOGRAPHIC_DATA]"
type input "Motheo"
type input "Teacher"
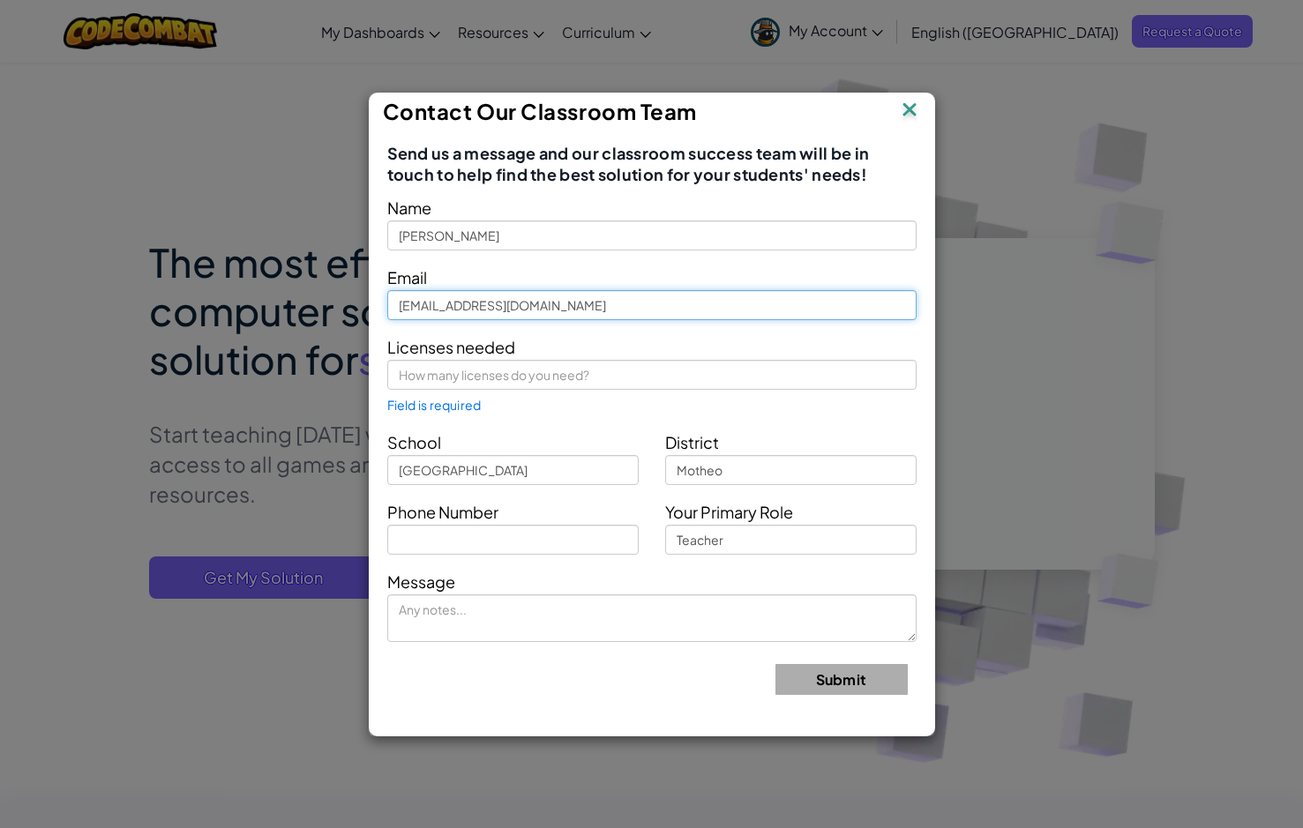
click at [609, 305] on input "[EMAIL_ADDRESS][DOMAIN_NAME]" at bounding box center [651, 305] width 529 height 30
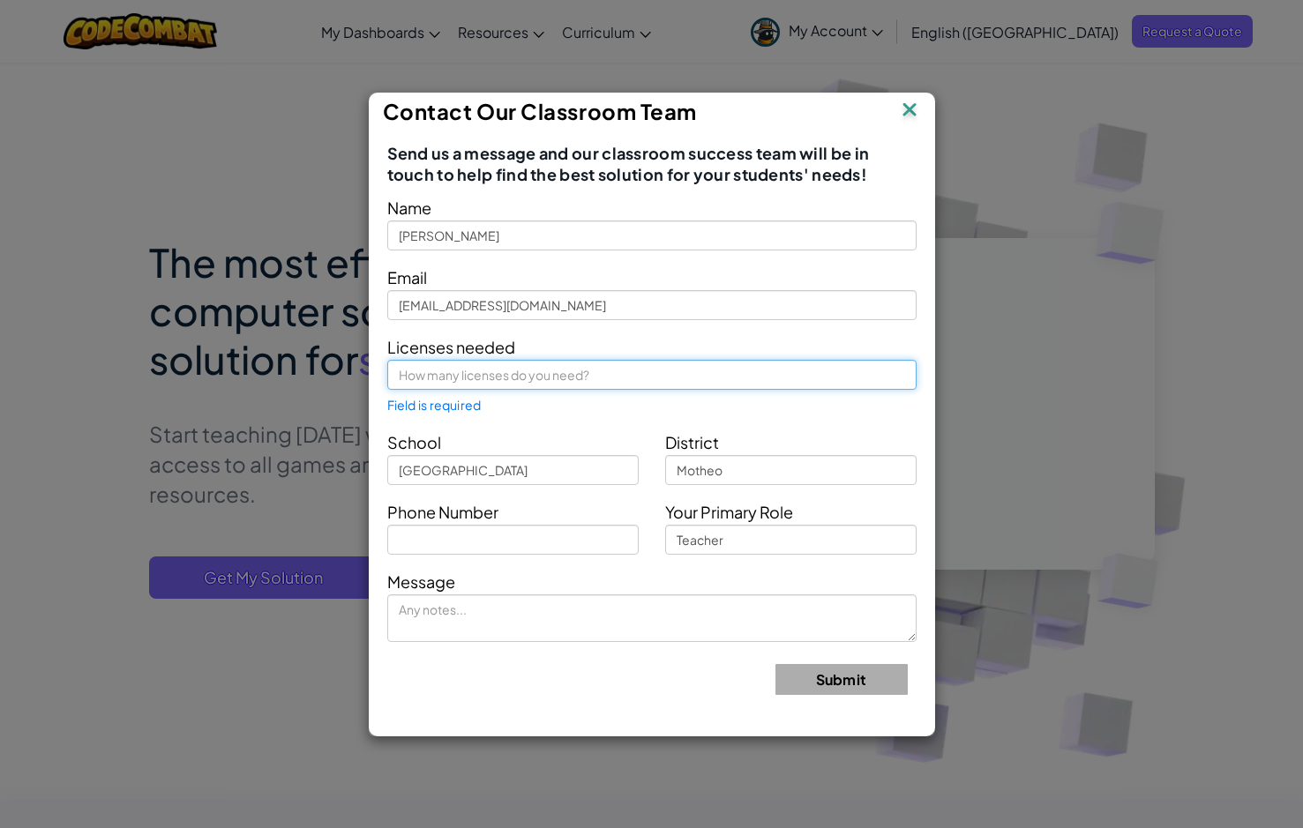
click at [619, 370] on input "text" at bounding box center [651, 375] width 529 height 30
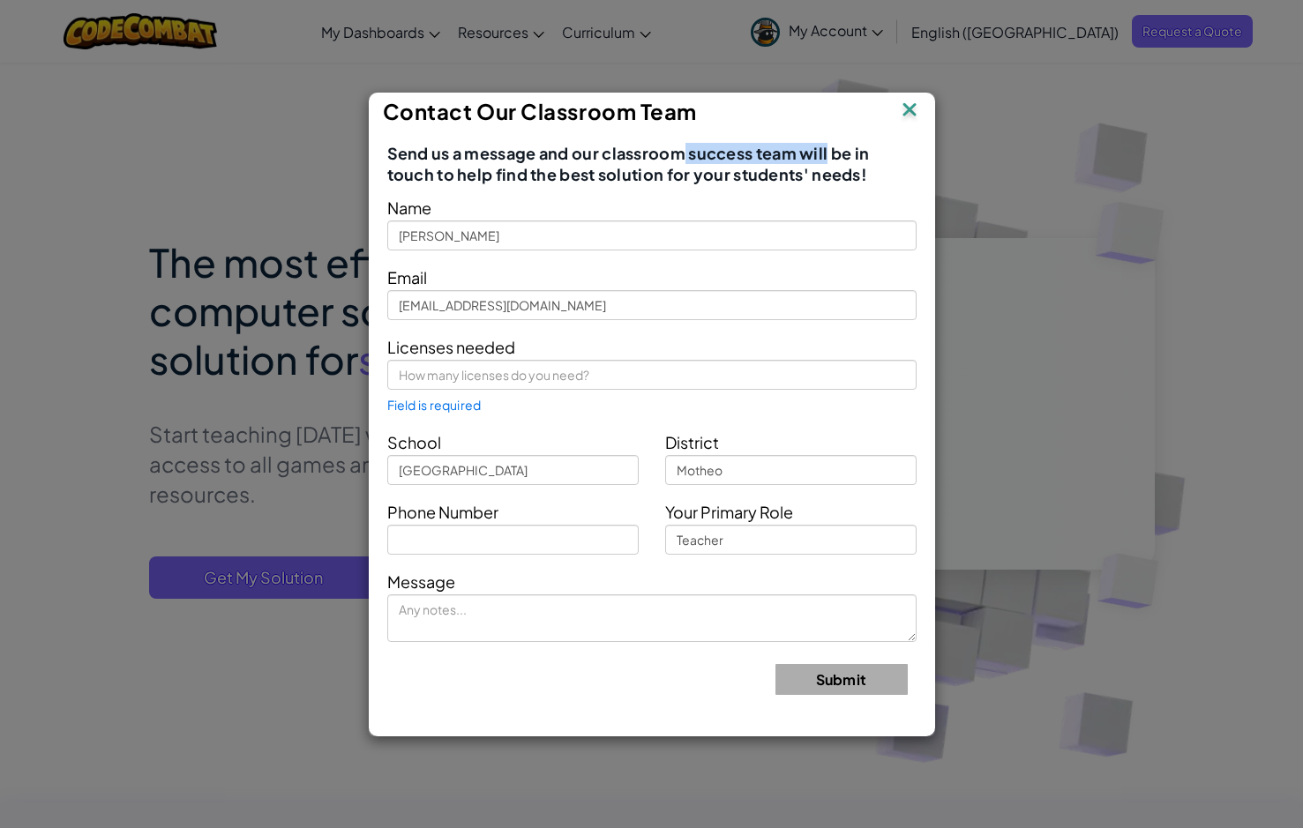
drag, startPoint x: 672, startPoint y: 152, endPoint x: 823, endPoint y: 151, distance: 150.8
click at [823, 151] on span "Send us a message and our classroom success team will be in touch to help find …" at bounding box center [651, 164] width 529 height 42
drag, startPoint x: 846, startPoint y: 154, endPoint x: 703, endPoint y: 167, distance: 143.4
click at [843, 157] on span "Send us a message and our classroom success team will be in touch to help find …" at bounding box center [651, 164] width 529 height 42
click at [906, 113] on img at bounding box center [909, 111] width 23 height 26
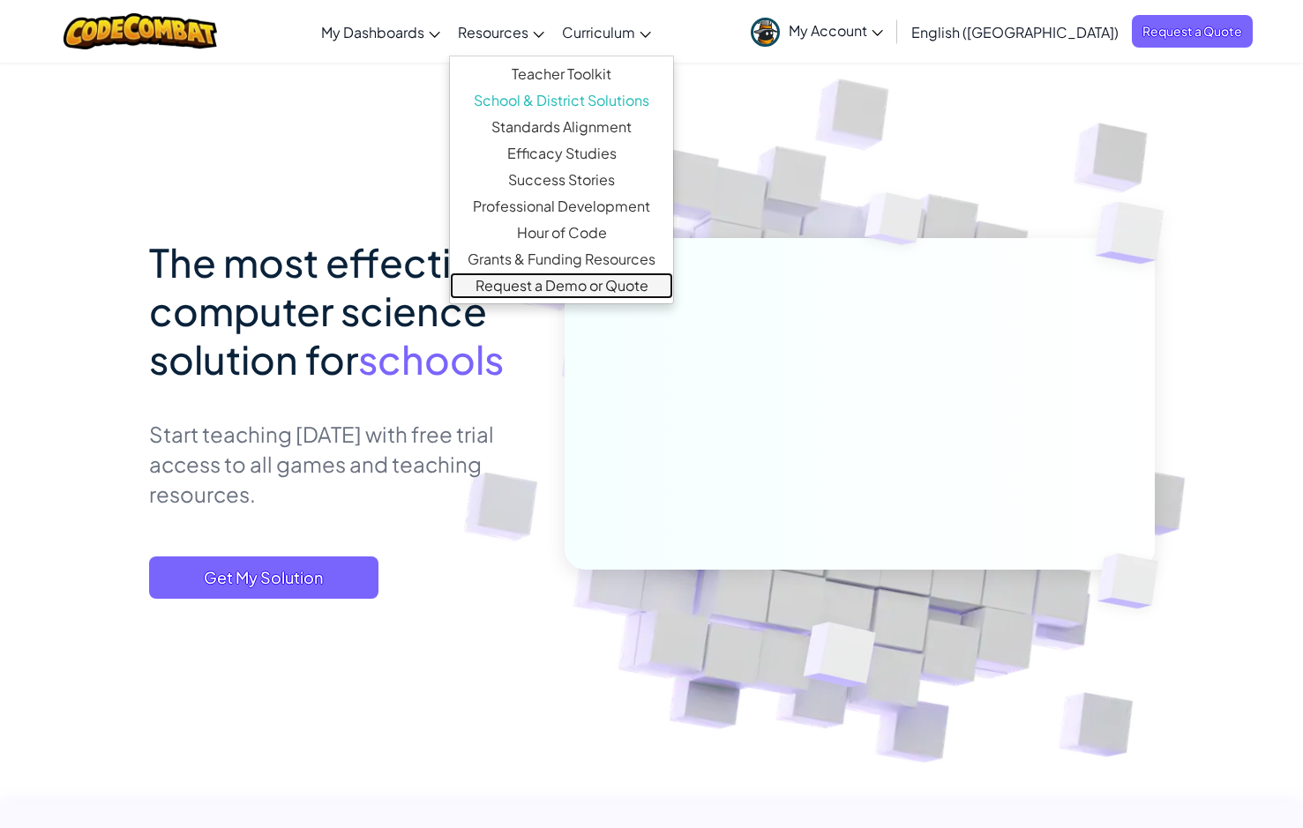
click at [631, 281] on link "Request a Demo or Quote" at bounding box center [561, 286] width 223 height 26
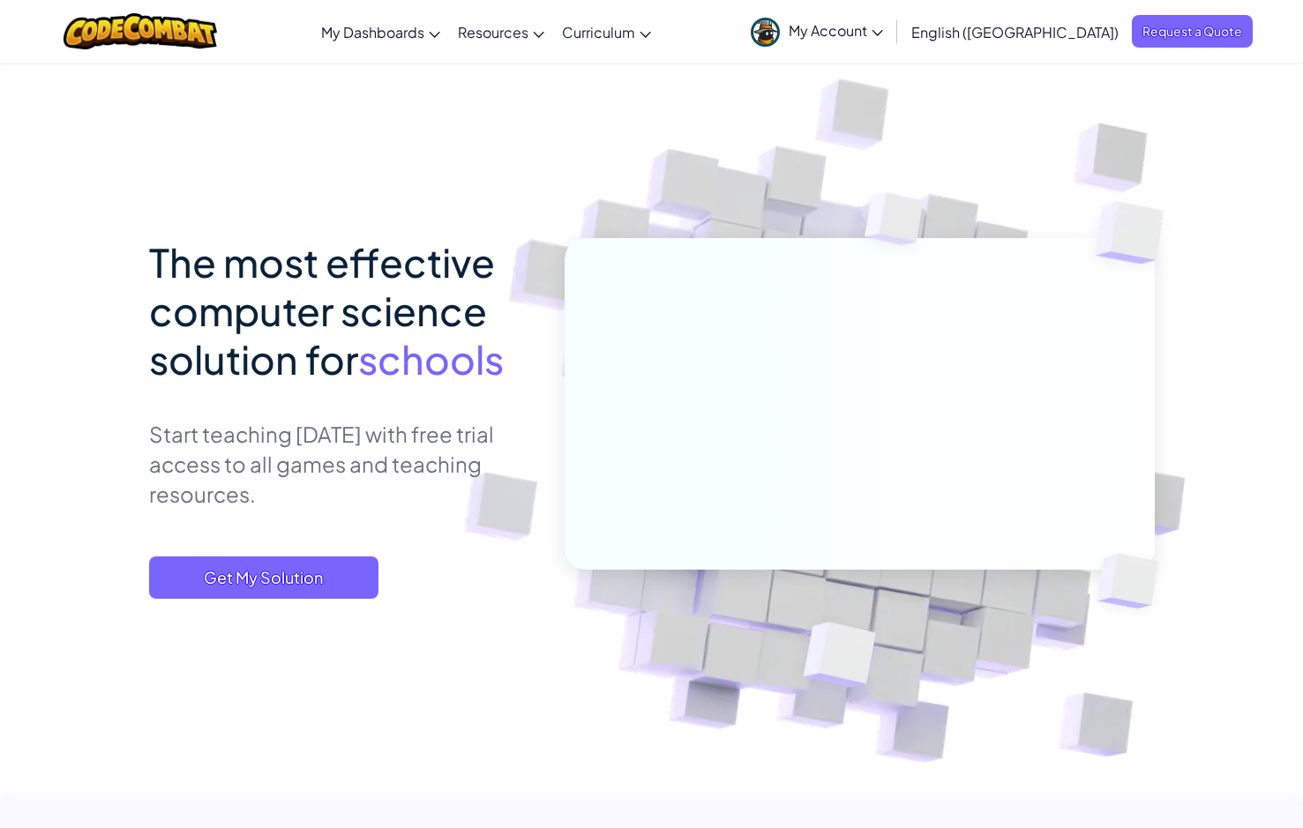
click at [883, 35] on icon at bounding box center [876, 33] width 11 height 6
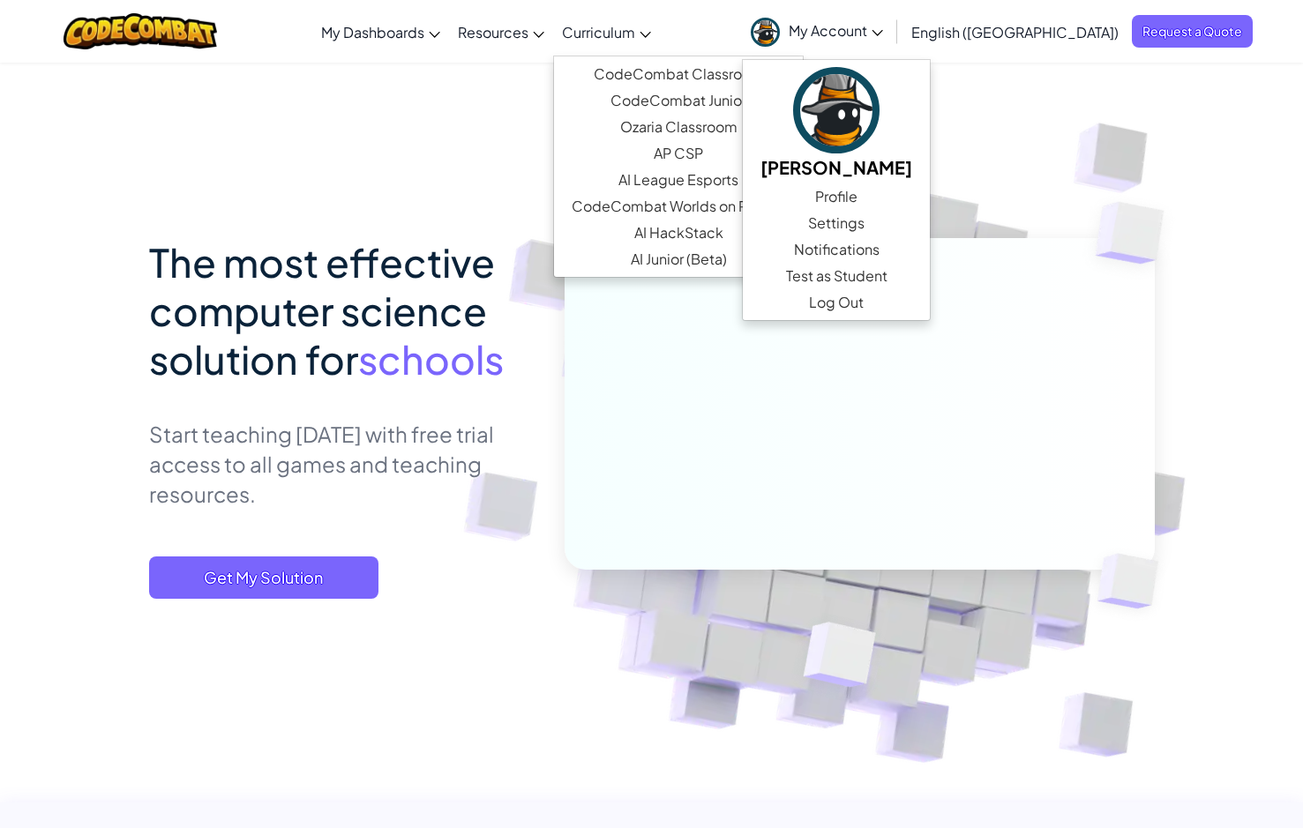
click at [635, 26] on span "Curriculum" at bounding box center [598, 32] width 73 height 19
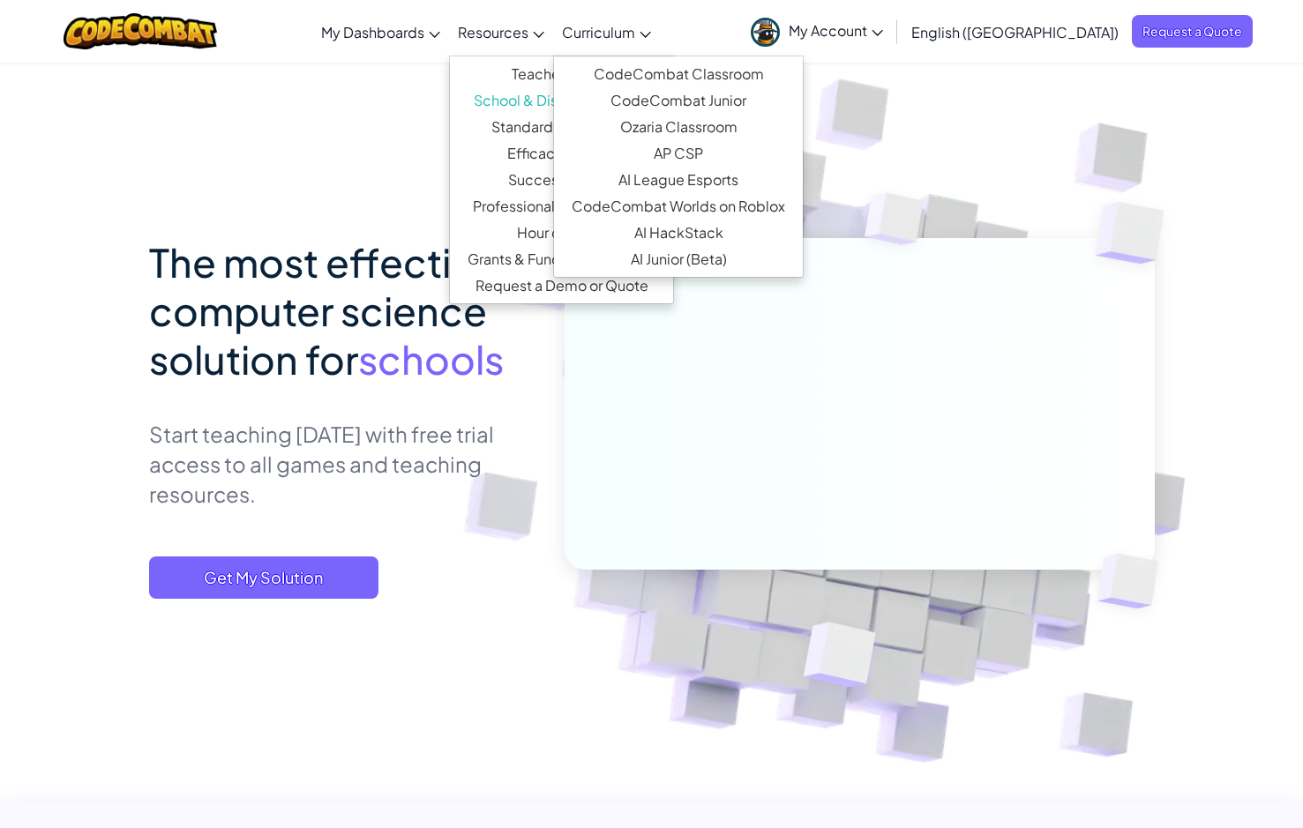
click at [528, 35] on span "Resources" at bounding box center [493, 32] width 71 height 19
click at [635, 35] on span "Curriculum" at bounding box center [598, 32] width 73 height 19
click at [528, 34] on span "Resources" at bounding box center [493, 32] width 71 height 19
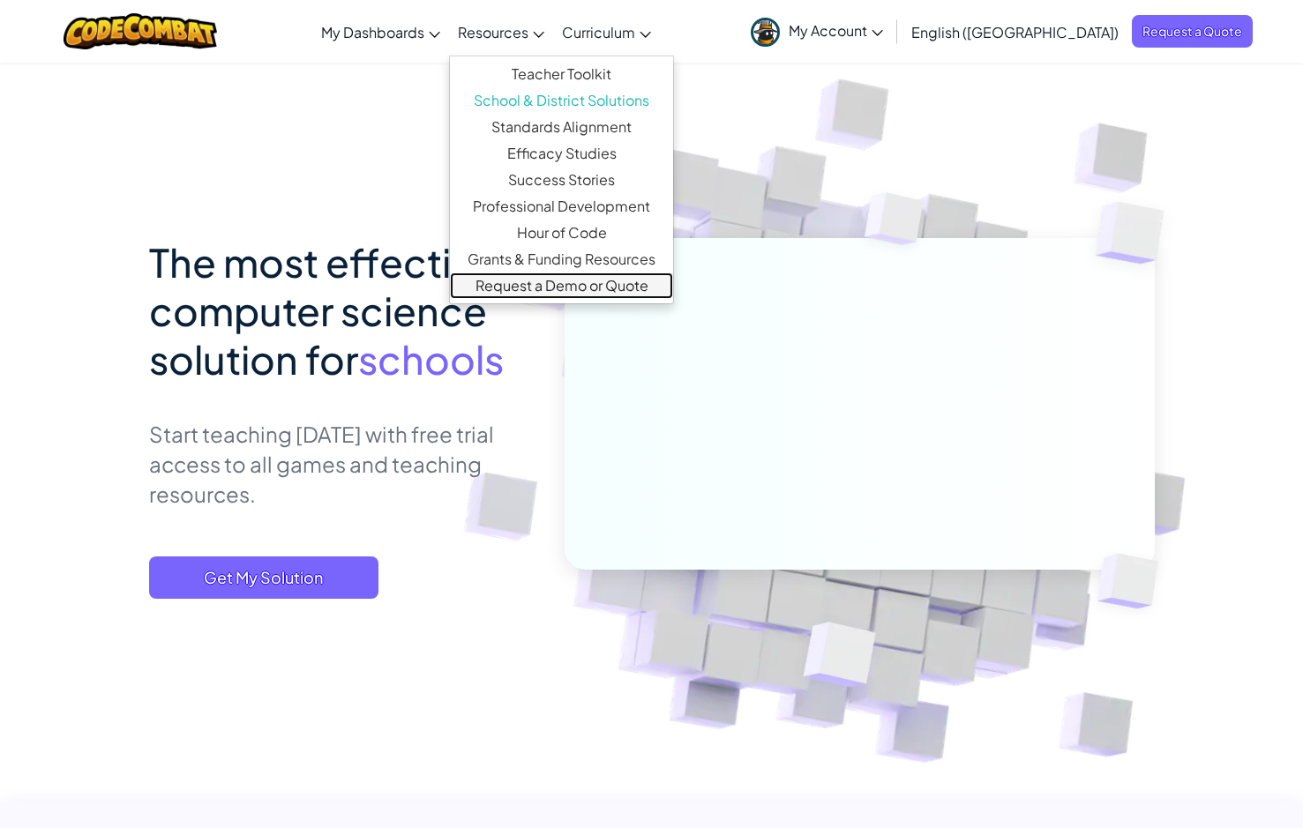
click at [633, 277] on link "Request a Demo or Quote" at bounding box center [561, 286] width 223 height 26
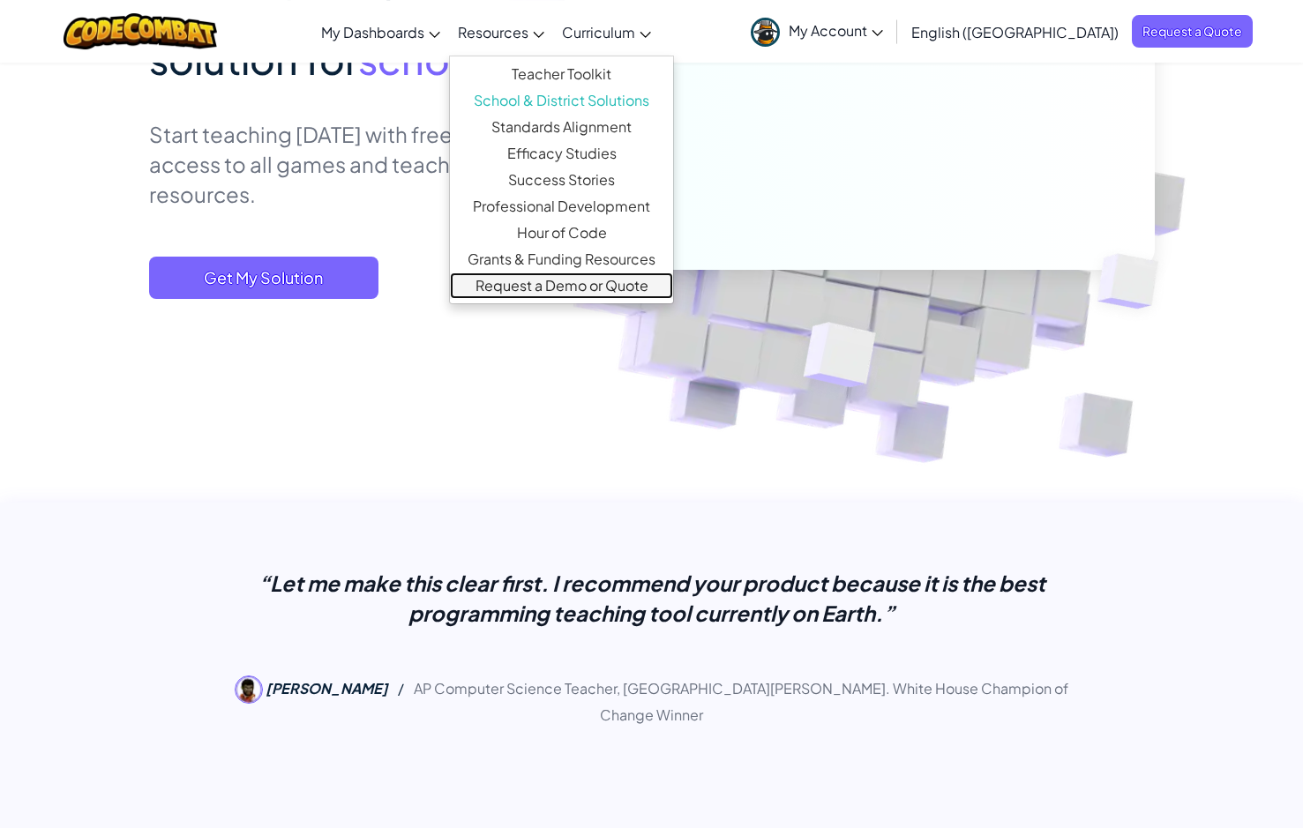
scroll to position [360, 0]
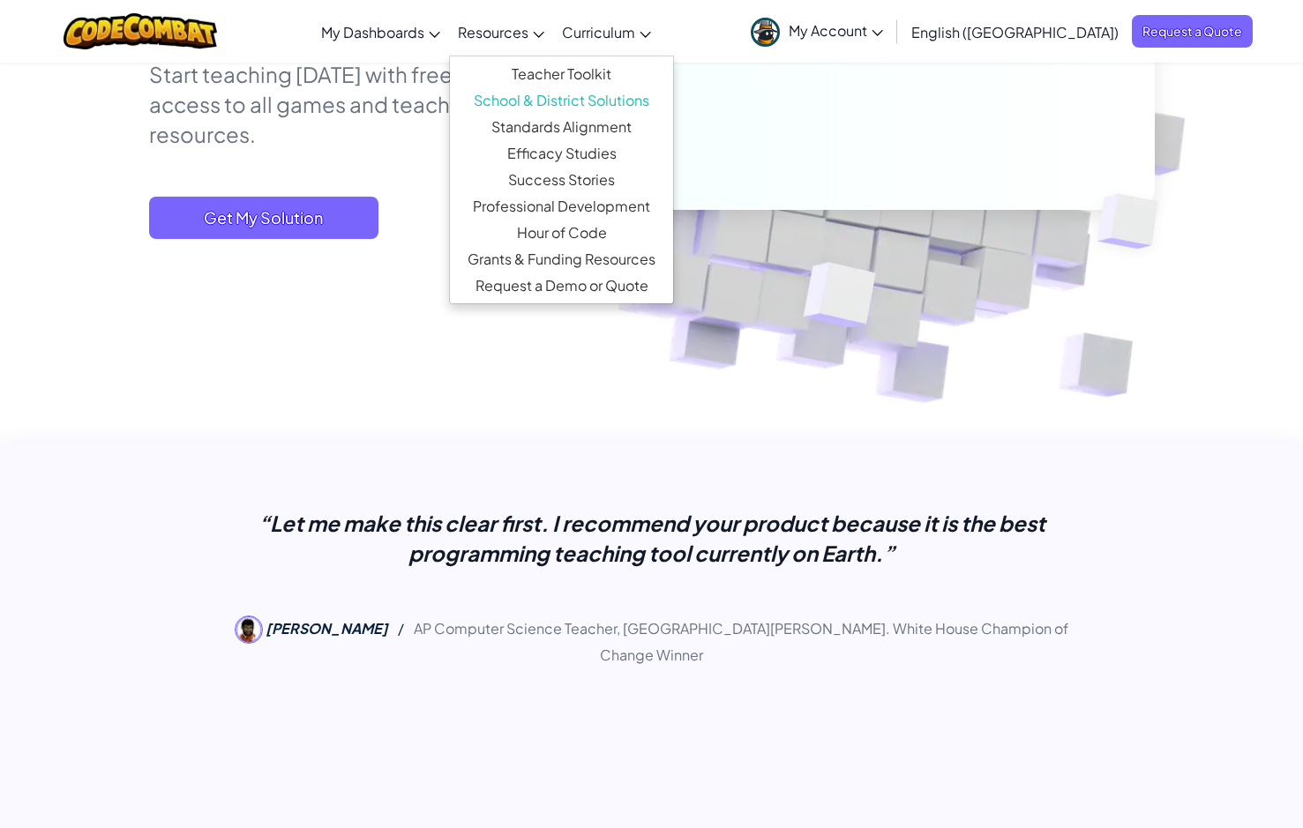
click at [543, 544] on p "“Let me make this clear first. I recommend your product because it is the best …" at bounding box center [652, 538] width 882 height 60
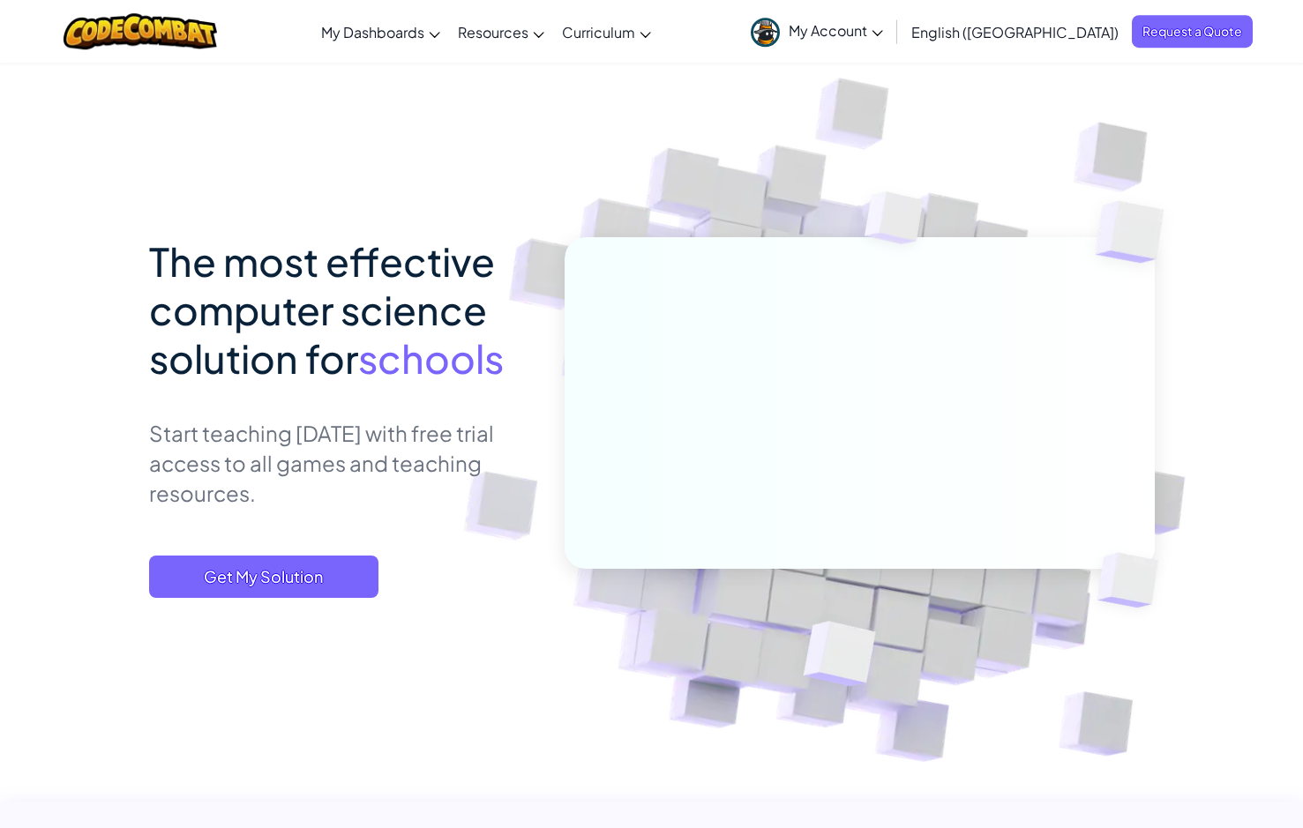
scroll to position [0, 0]
click at [883, 37] on span "My Account" at bounding box center [835, 30] width 94 height 19
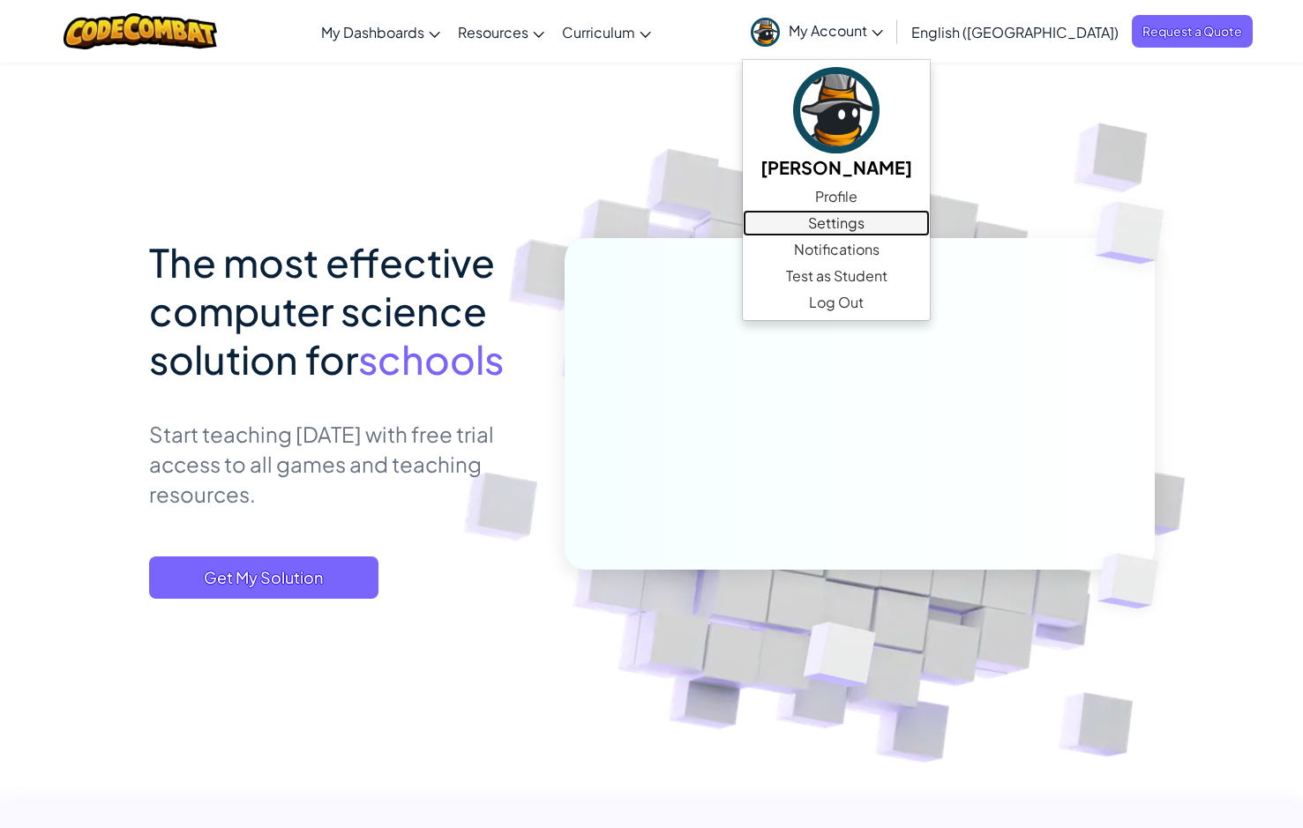
click at [930, 217] on link "Settings" at bounding box center [836, 223] width 187 height 26
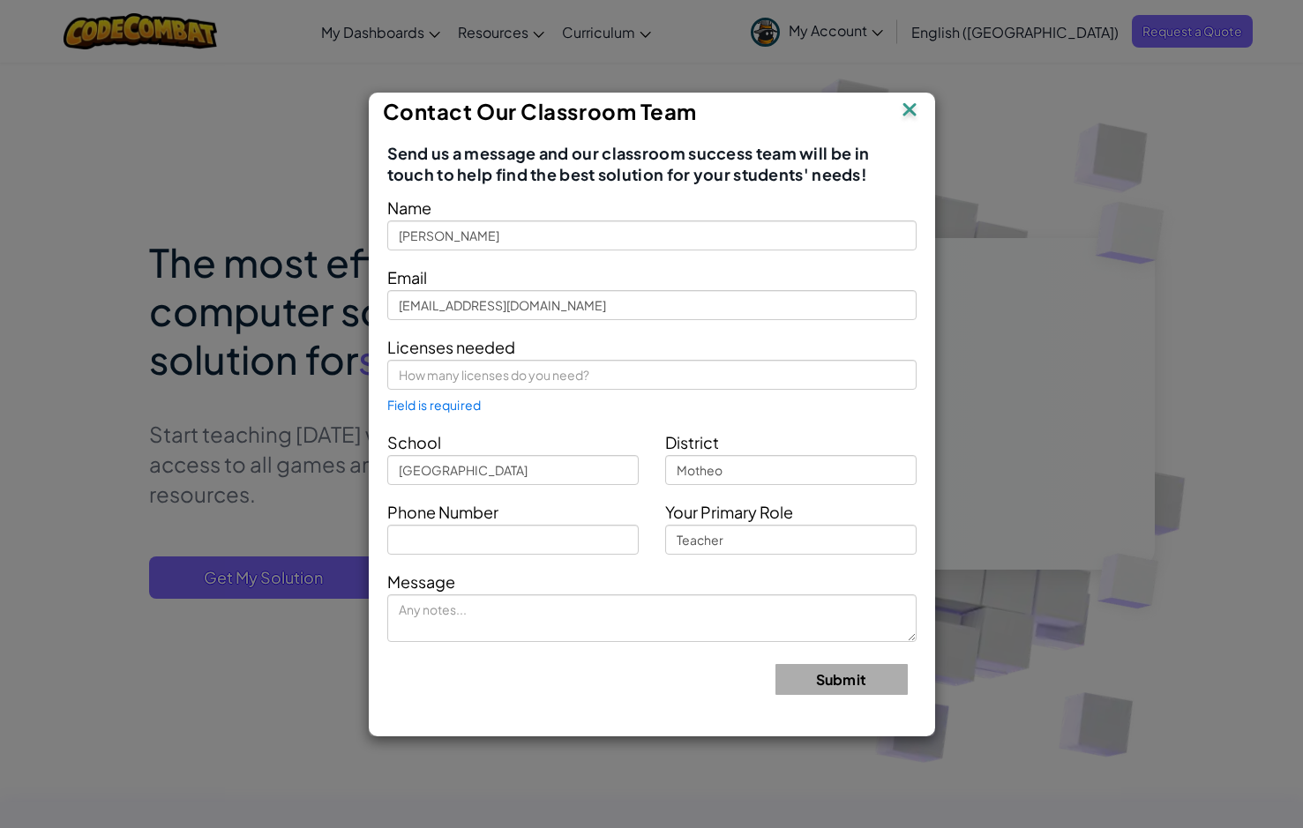
click at [908, 113] on img at bounding box center [909, 111] width 23 height 26
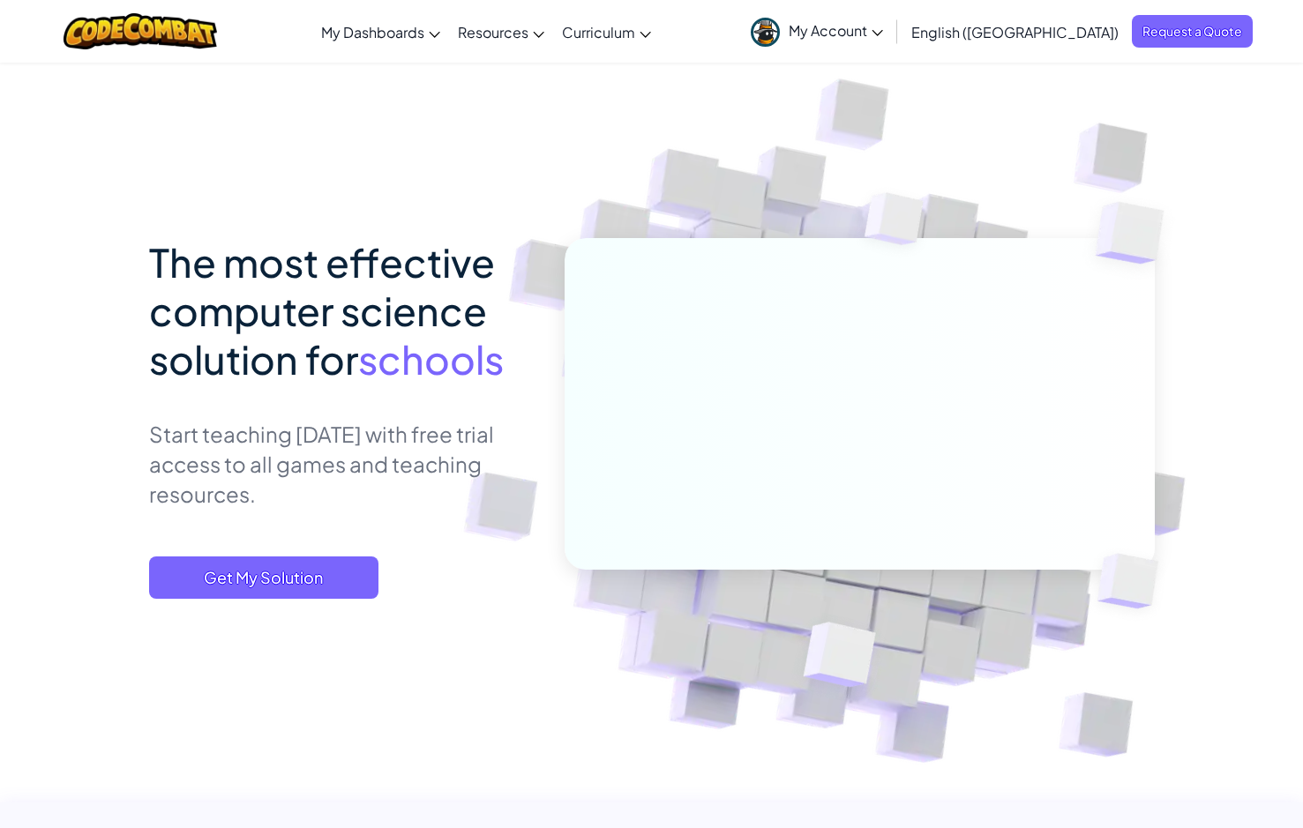
click at [646, 132] on img at bounding box center [847, 415] width 980 height 980
